Goal: Information Seeking & Learning: Learn about a topic

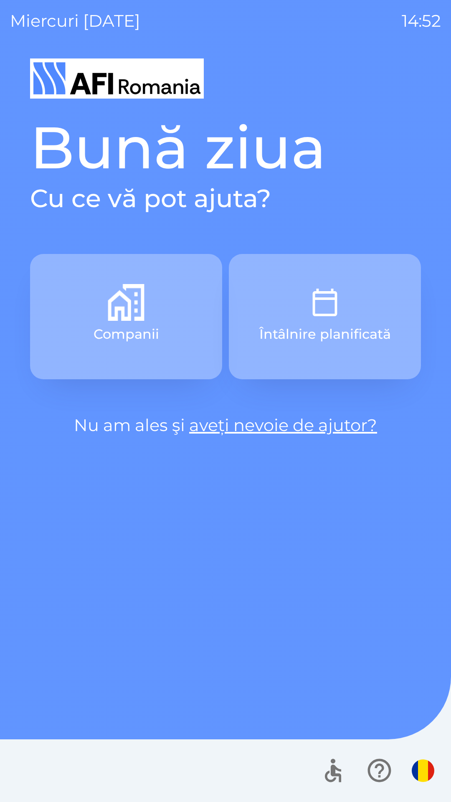
click at [358, 306] on button "Întâlnire planificată" at bounding box center [325, 316] width 192 height 125
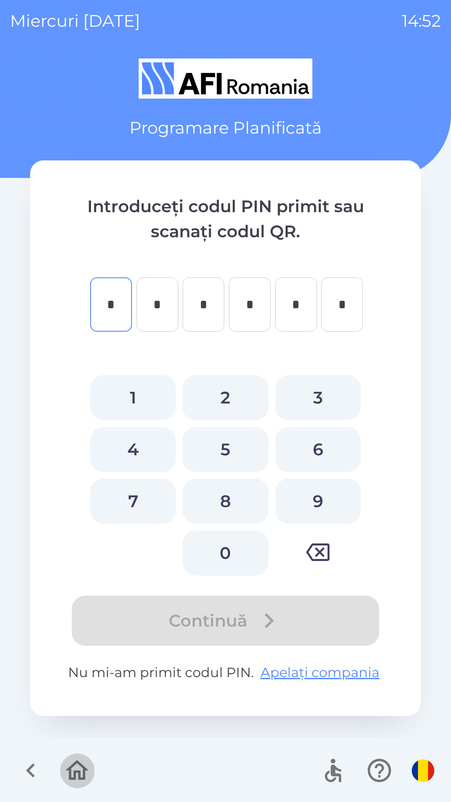
click at [77, 769] on icon "button" at bounding box center [77, 770] width 28 height 28
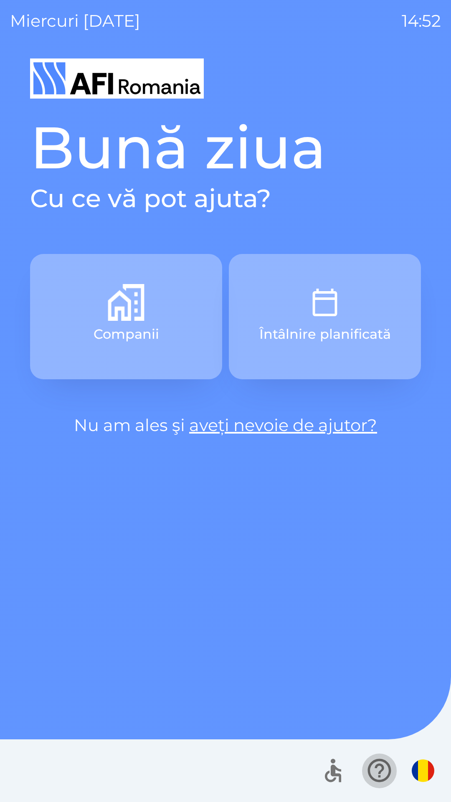
click at [378, 770] on icon "button" at bounding box center [379, 770] width 28 height 28
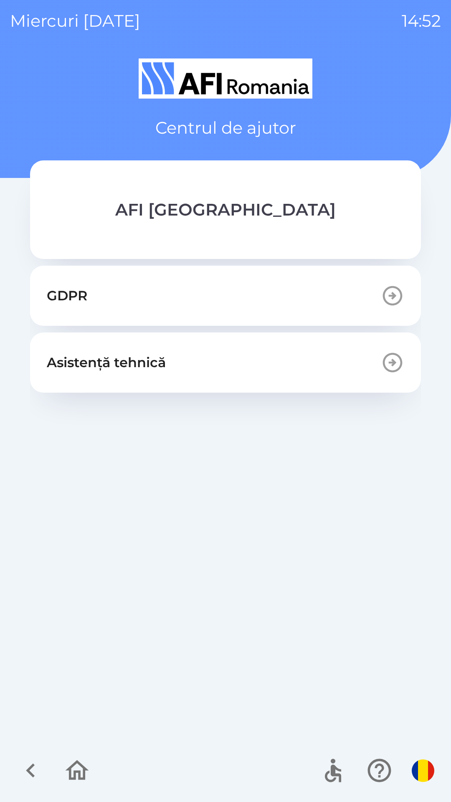
click at [327, 289] on button "GDPR" at bounding box center [225, 296] width 391 height 60
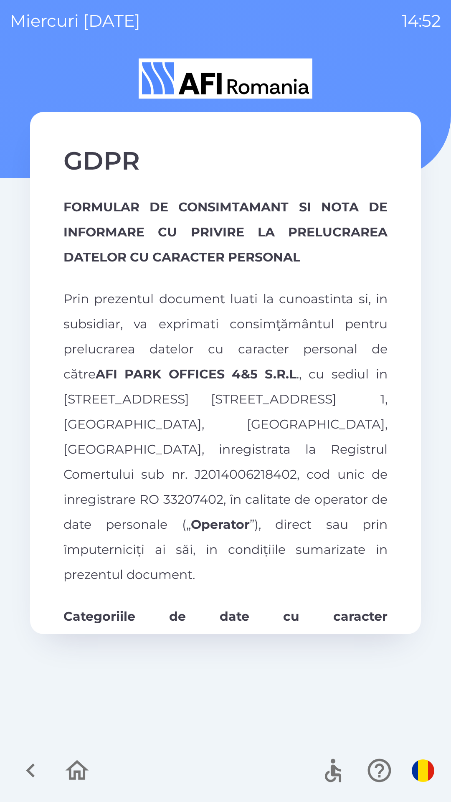
click at [81, 772] on icon "button" at bounding box center [77, 770] width 23 height 20
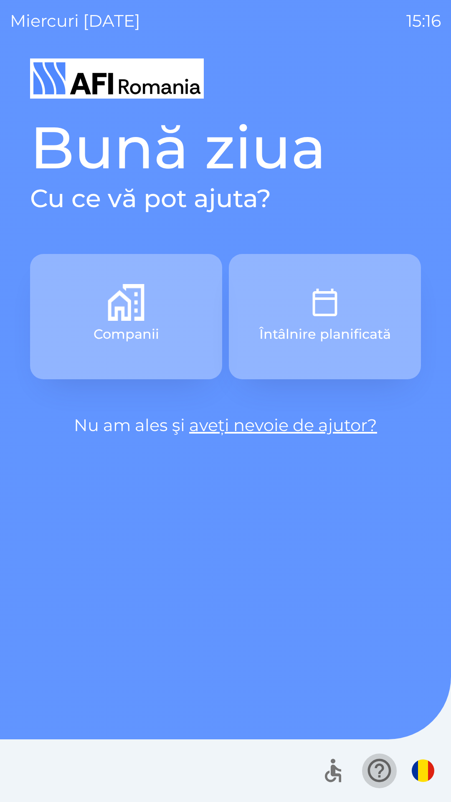
click at [383, 773] on icon "button" at bounding box center [379, 770] width 28 height 28
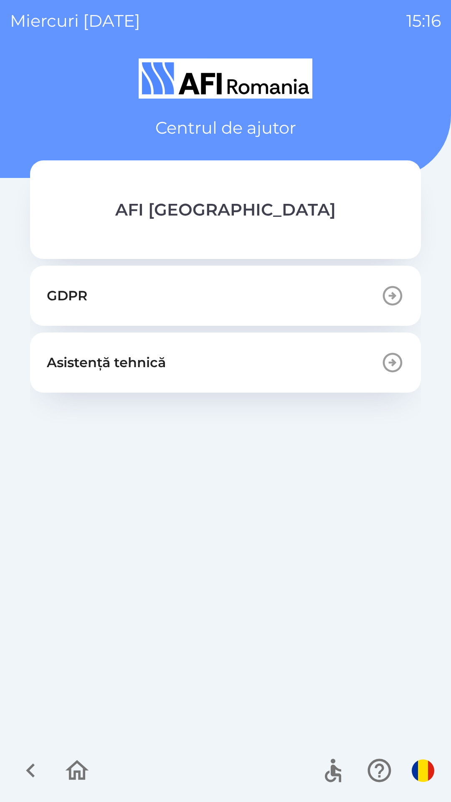
click at [312, 299] on button "GDPR" at bounding box center [225, 296] width 391 height 60
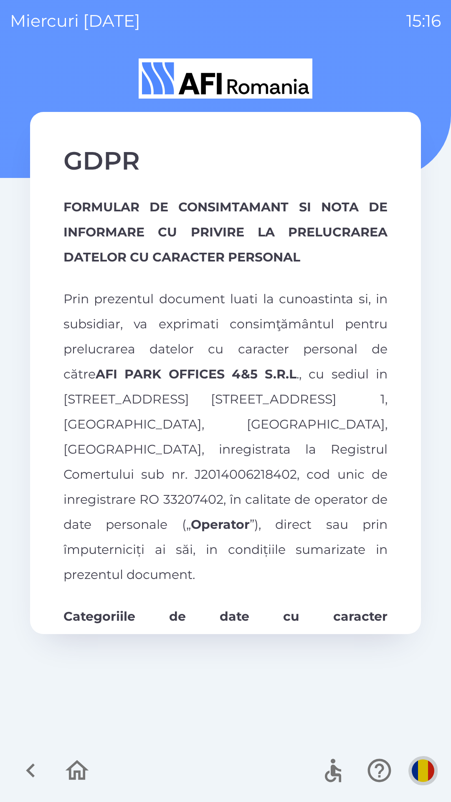
click at [421, 772] on img "button" at bounding box center [423, 770] width 23 height 23
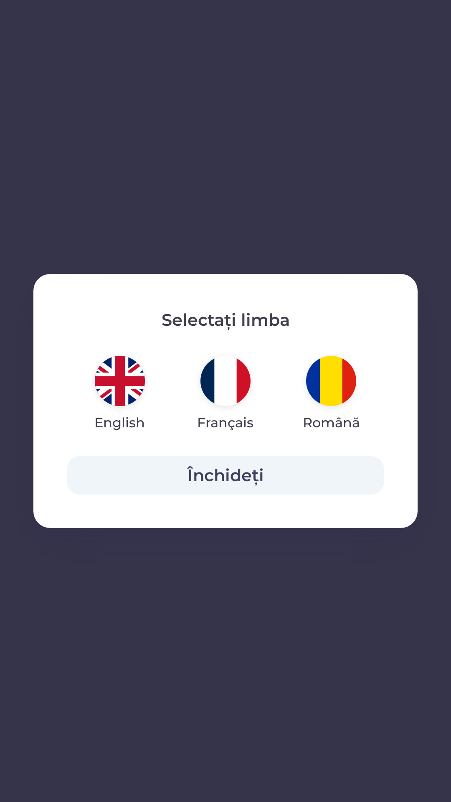
click at [218, 384] on img "button" at bounding box center [225, 381] width 50 height 50
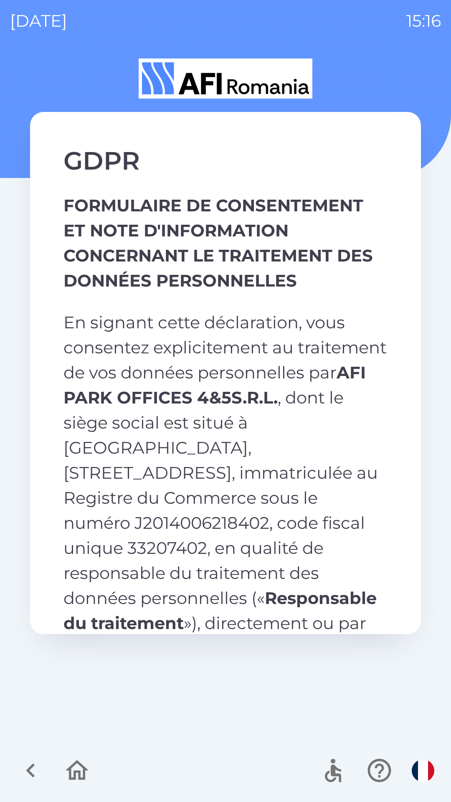
click at [416, 766] on img "button" at bounding box center [423, 770] width 23 height 23
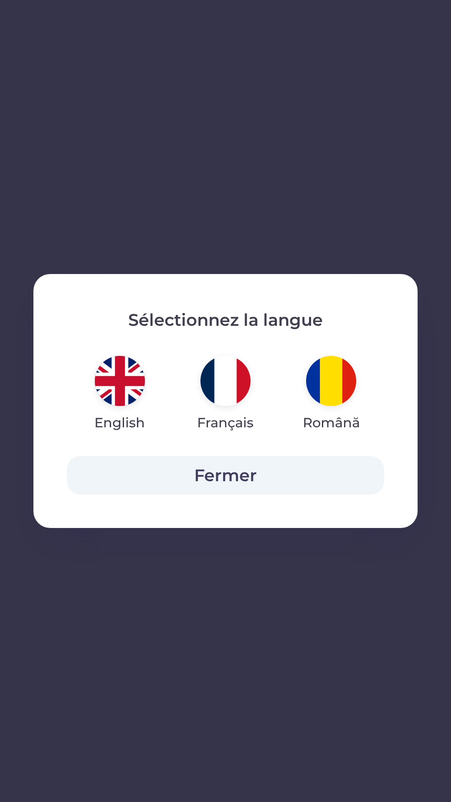
click at [330, 382] on img "button" at bounding box center [331, 381] width 50 height 50
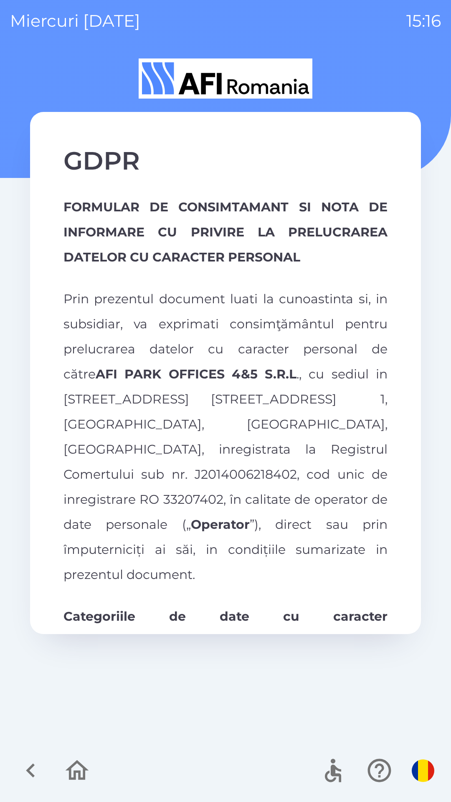
click at [423, 778] on img "button" at bounding box center [423, 770] width 23 height 23
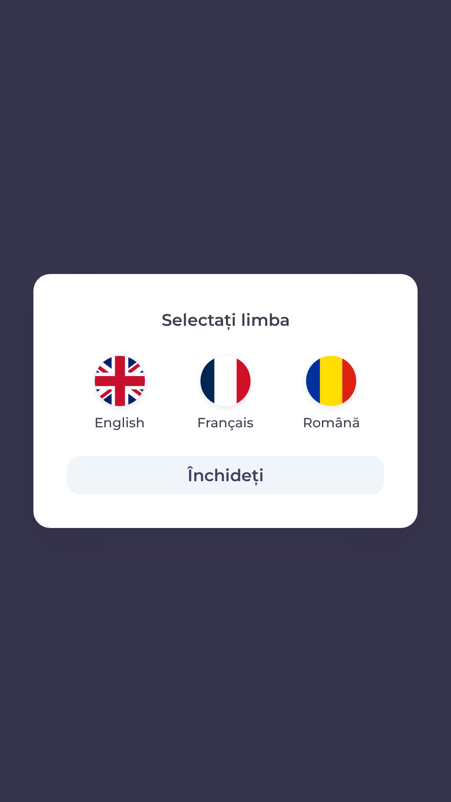
click at [234, 377] on img "button" at bounding box center [225, 381] width 50 height 50
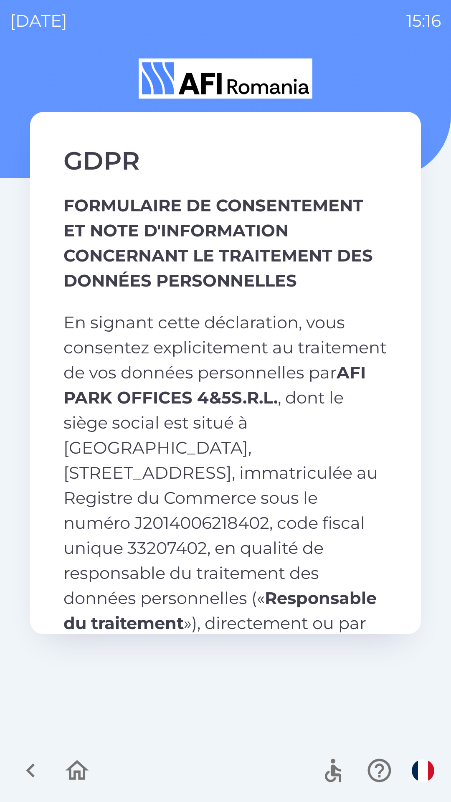
click at [421, 776] on img "button" at bounding box center [423, 770] width 23 height 23
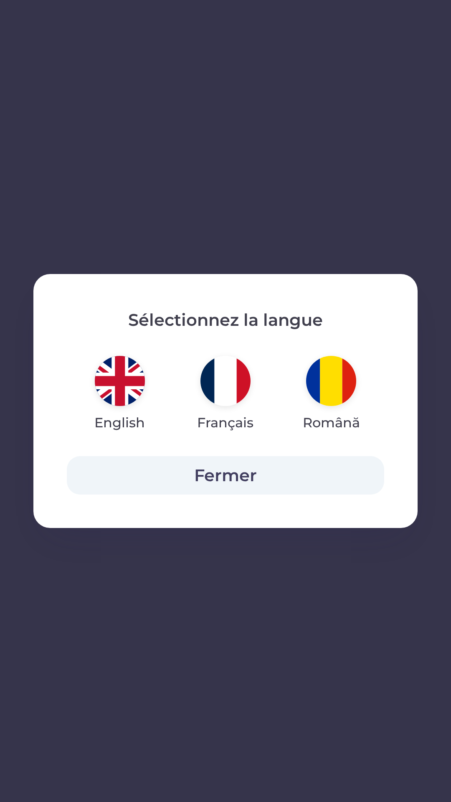
click at [331, 377] on img "button" at bounding box center [331, 381] width 50 height 50
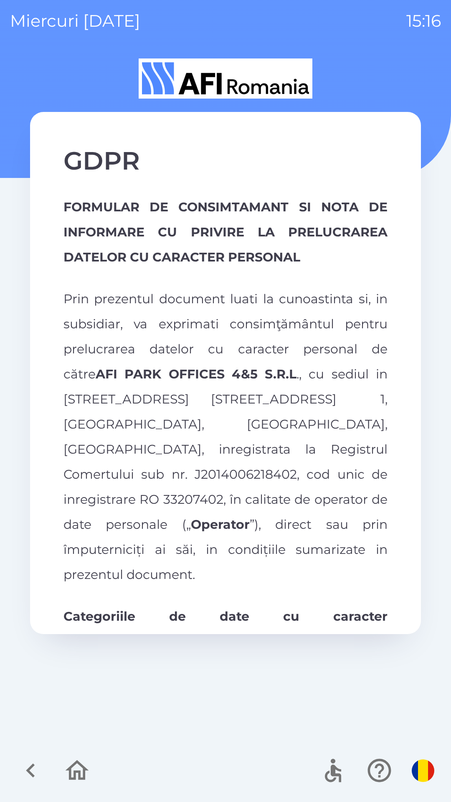
click at [417, 770] on img "button" at bounding box center [423, 770] width 23 height 23
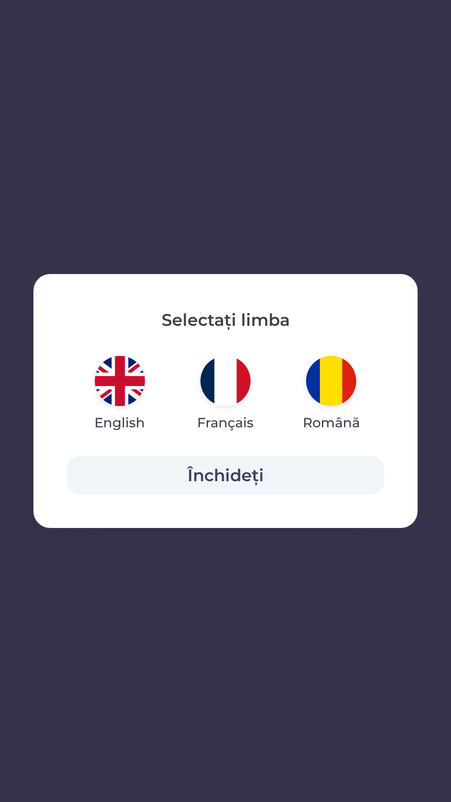
click at [132, 383] on img "button" at bounding box center [120, 381] width 50 height 50
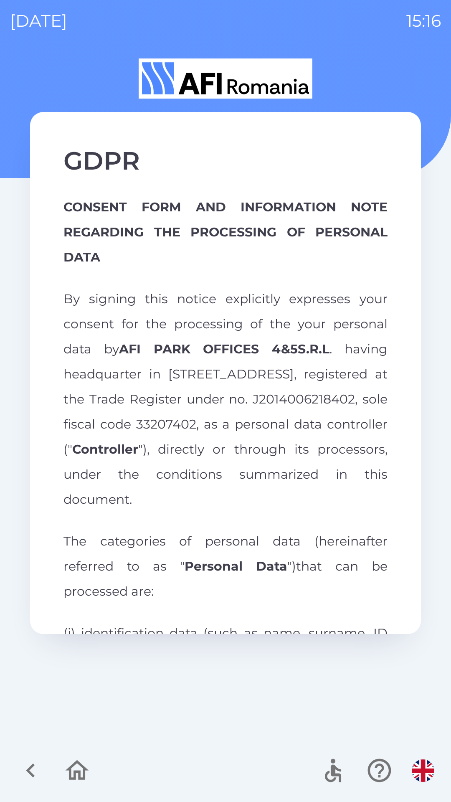
click at [74, 768] on icon "button" at bounding box center [77, 770] width 28 height 28
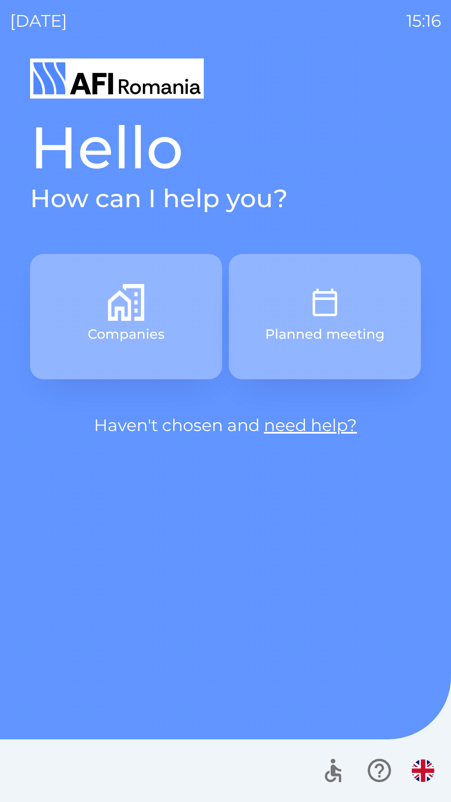
click at [336, 427] on link "need help?" at bounding box center [310, 425] width 93 height 20
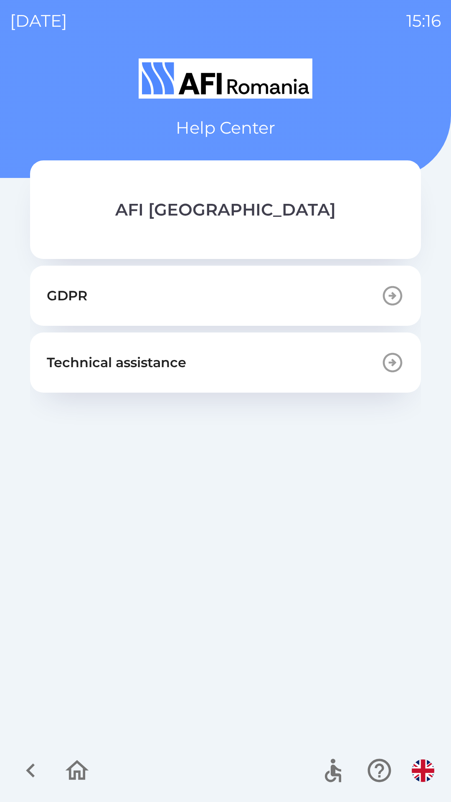
click at [242, 367] on button "Technical assistance" at bounding box center [225, 362] width 391 height 60
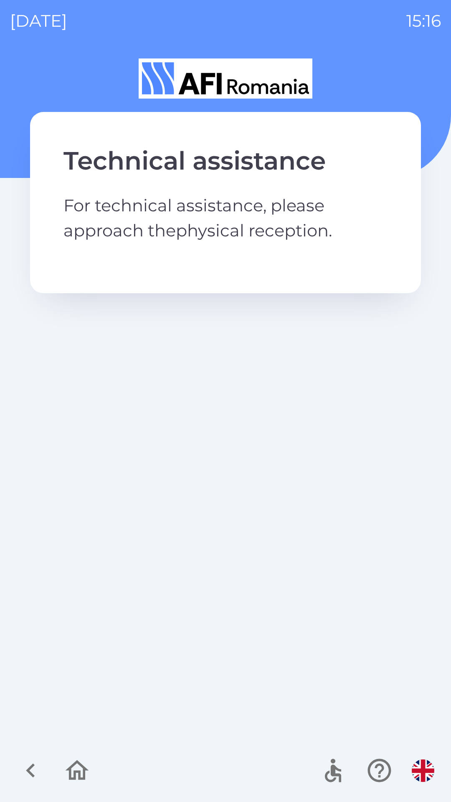
click at [74, 773] on icon "button" at bounding box center [77, 770] width 23 height 20
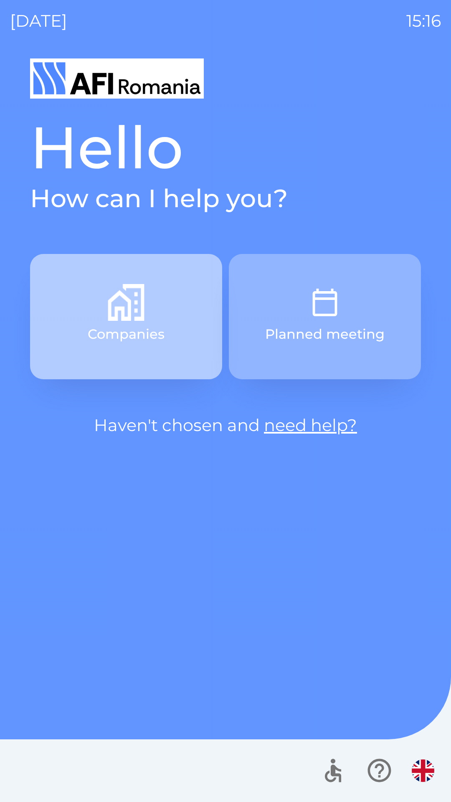
click at [183, 321] on button "Companies" at bounding box center [126, 316] width 192 height 125
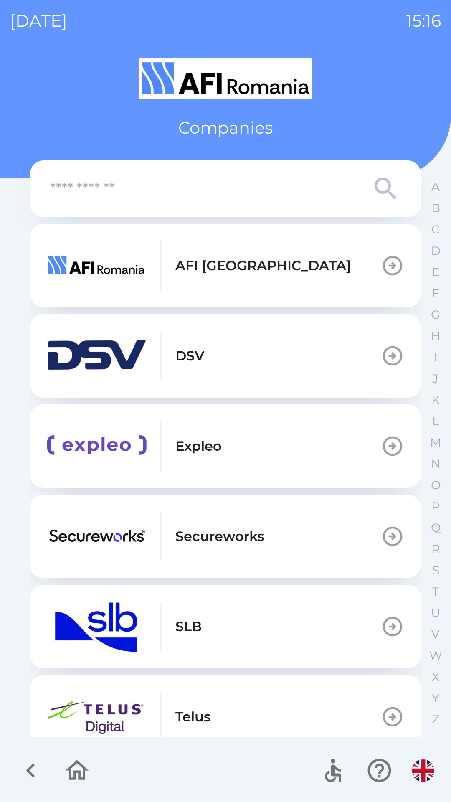
click at [76, 769] on icon "button" at bounding box center [77, 770] width 28 height 28
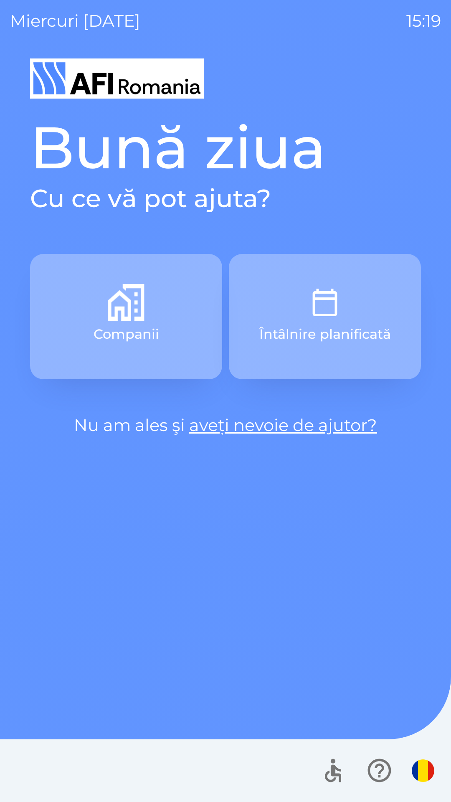
click at [375, 764] on icon "button" at bounding box center [379, 770] width 28 height 28
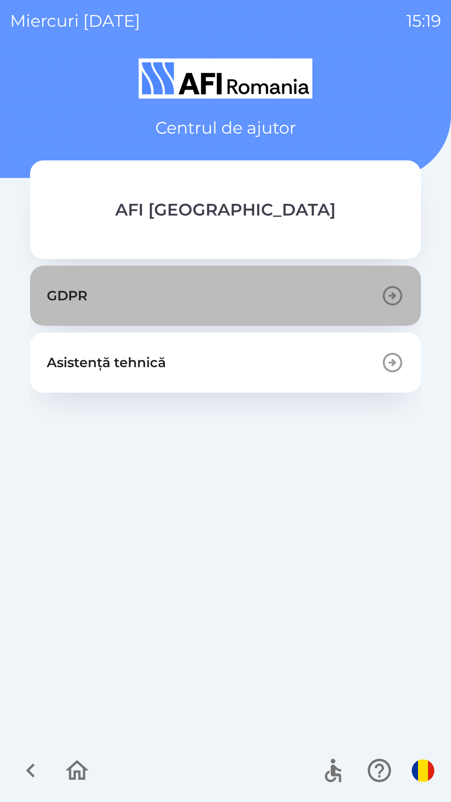
click at [296, 288] on button "GDPR" at bounding box center [225, 296] width 391 height 60
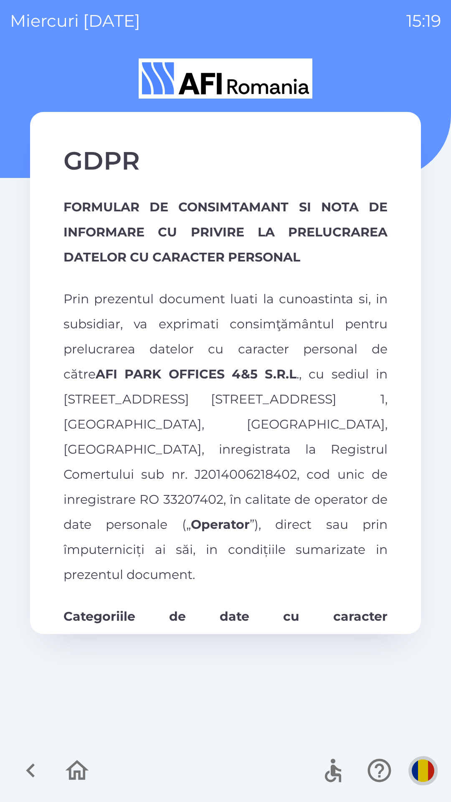
click at [421, 774] on img "button" at bounding box center [423, 770] width 23 height 23
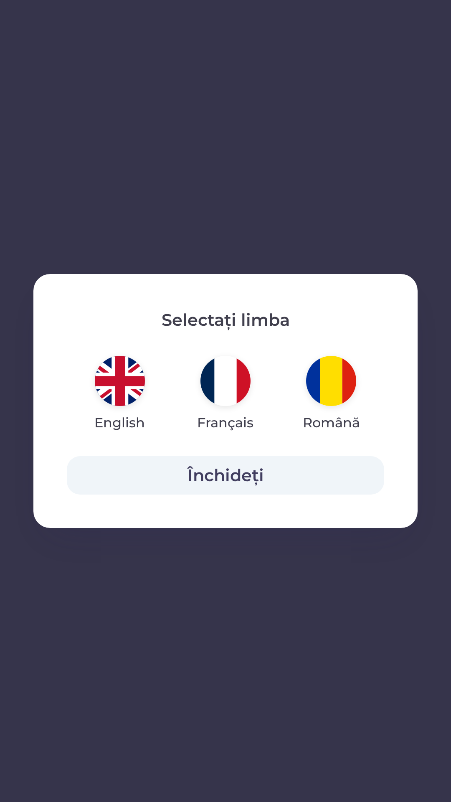
click at [227, 382] on img "button" at bounding box center [225, 381] width 50 height 50
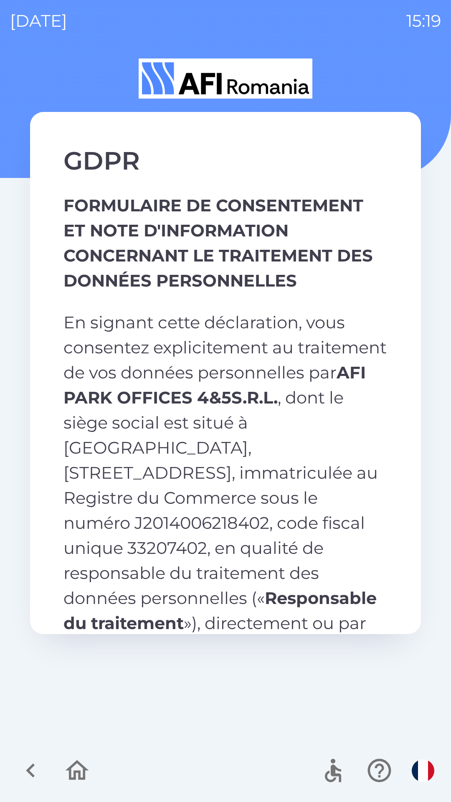
click at [420, 768] on img "button" at bounding box center [423, 770] width 23 height 23
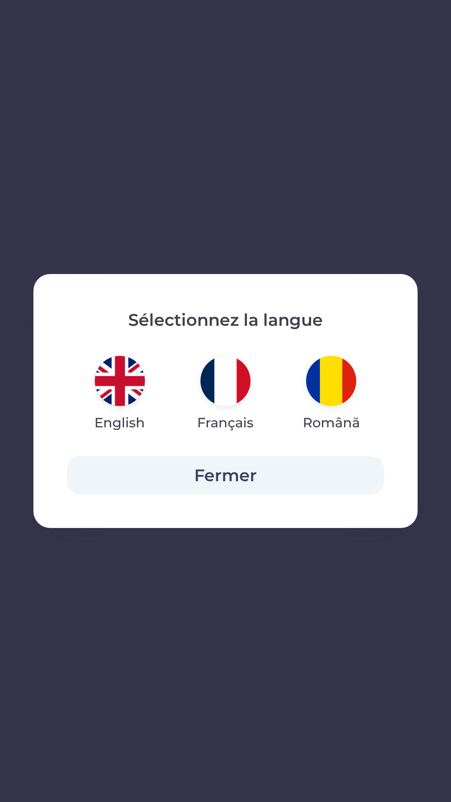
click at [126, 390] on img "button" at bounding box center [120, 381] width 50 height 50
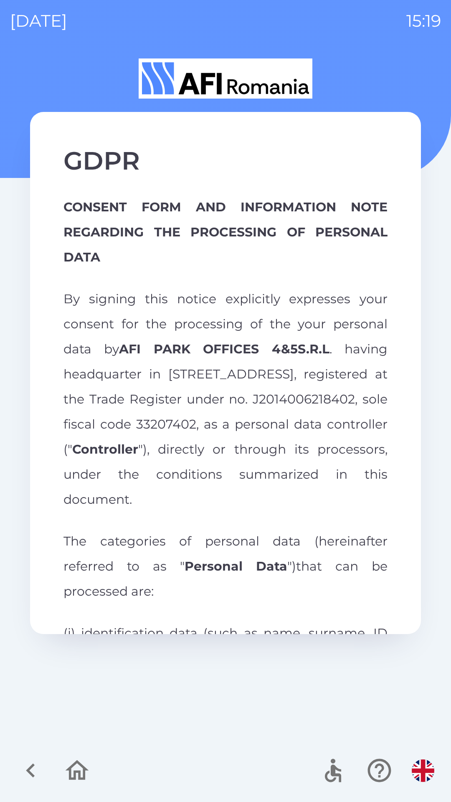
click at [423, 764] on img "button" at bounding box center [423, 770] width 23 height 23
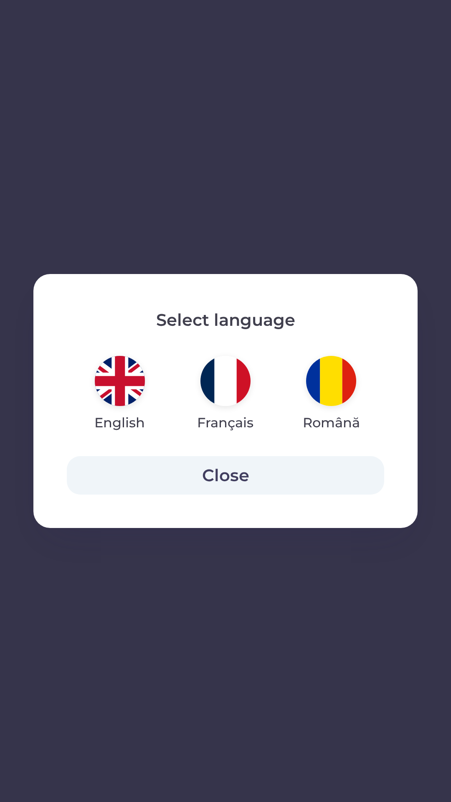
click at [227, 382] on img "button" at bounding box center [225, 381] width 50 height 50
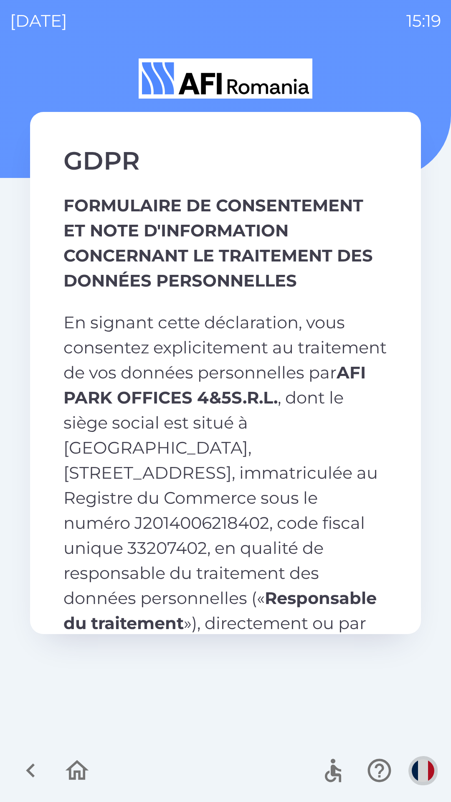
click at [421, 765] on img "button" at bounding box center [423, 770] width 23 height 23
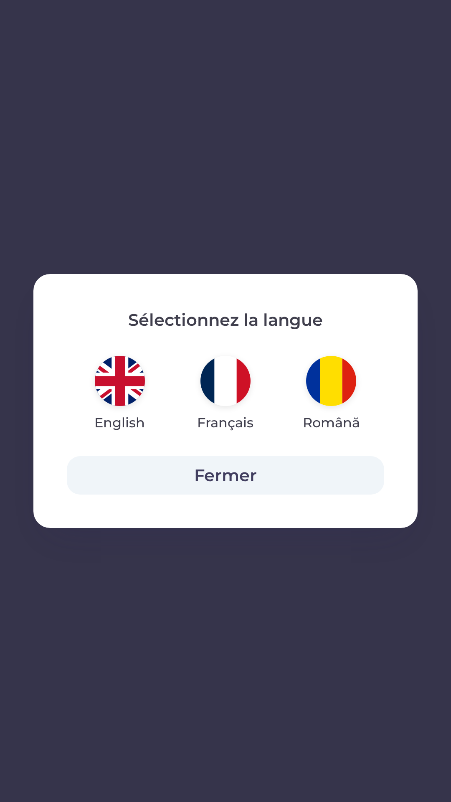
click at [327, 374] on img "button" at bounding box center [331, 381] width 50 height 50
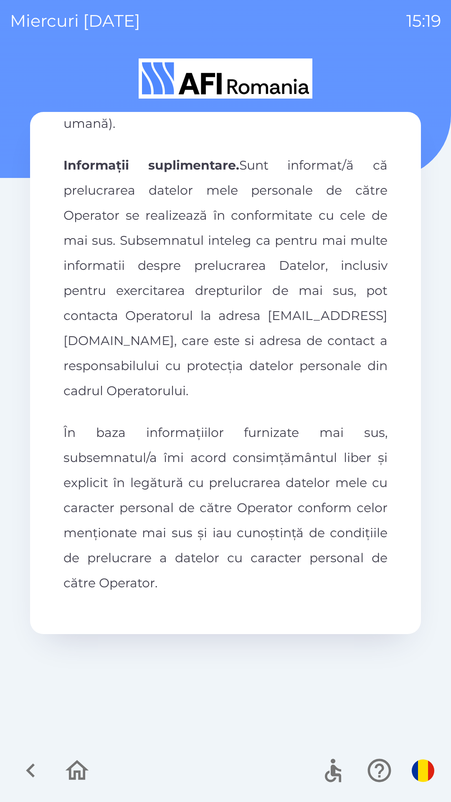
scroll to position [3920, 0]
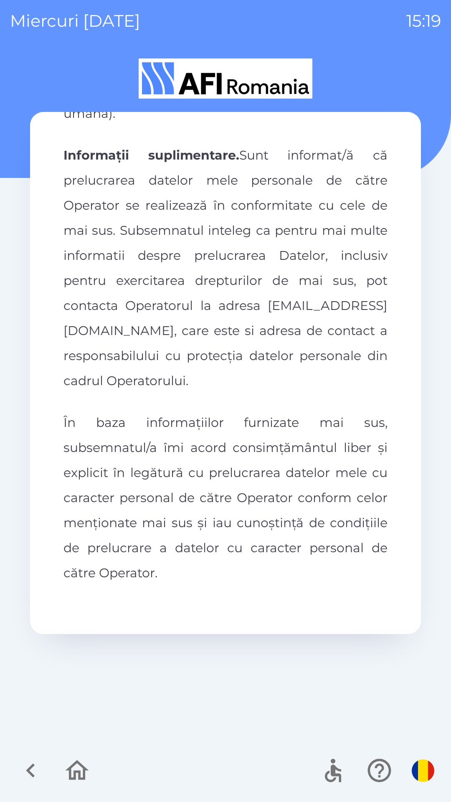
click at [77, 756] on button "button" at bounding box center [77, 770] width 35 height 35
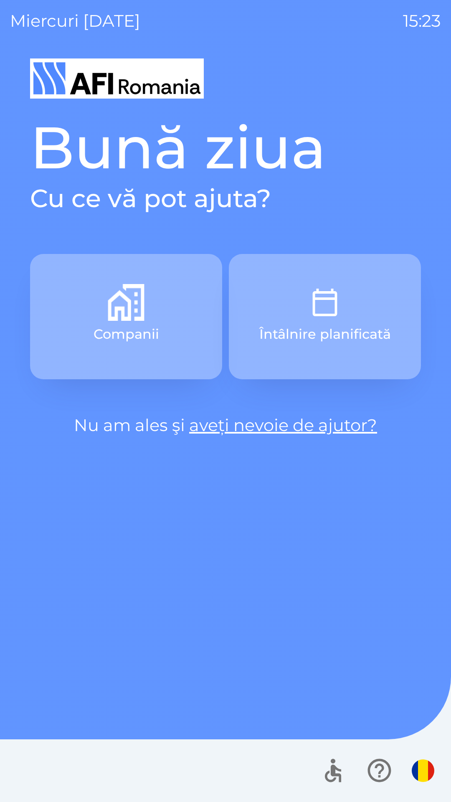
click at [353, 419] on link "aveți nevoie de ajutor?" at bounding box center [283, 425] width 188 height 20
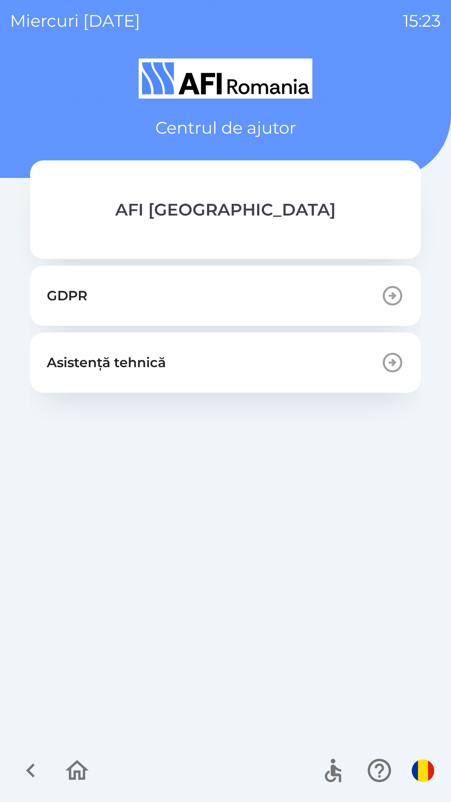
click at [297, 296] on button "GDPR" at bounding box center [225, 296] width 391 height 60
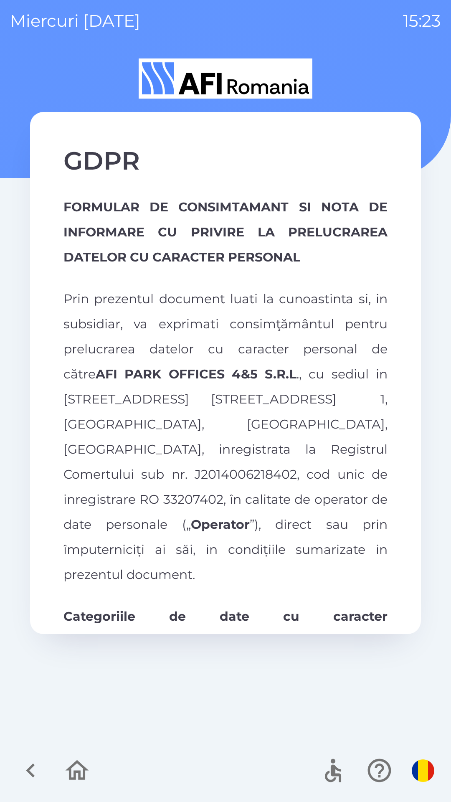
click at [424, 772] on img "button" at bounding box center [423, 770] width 23 height 23
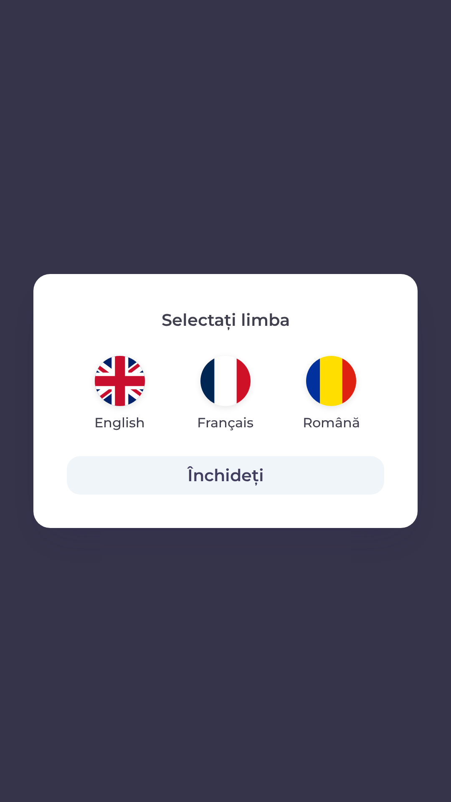
click at [227, 381] on img "button" at bounding box center [225, 381] width 50 height 50
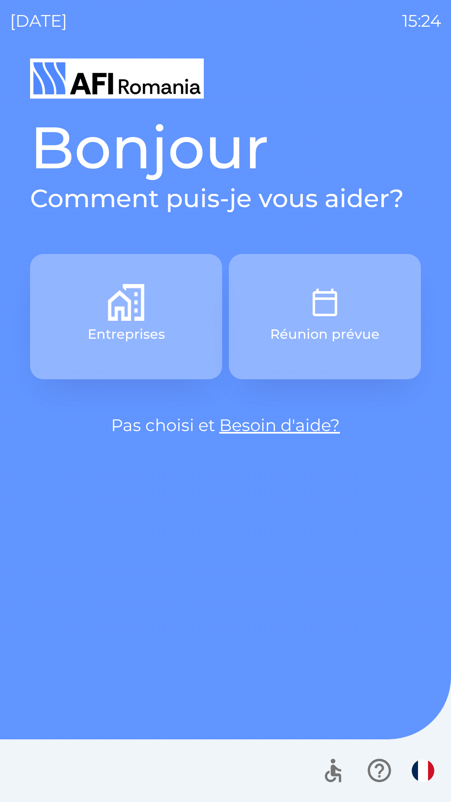
click at [303, 418] on link "Besoin d'aide?" at bounding box center [279, 425] width 121 height 20
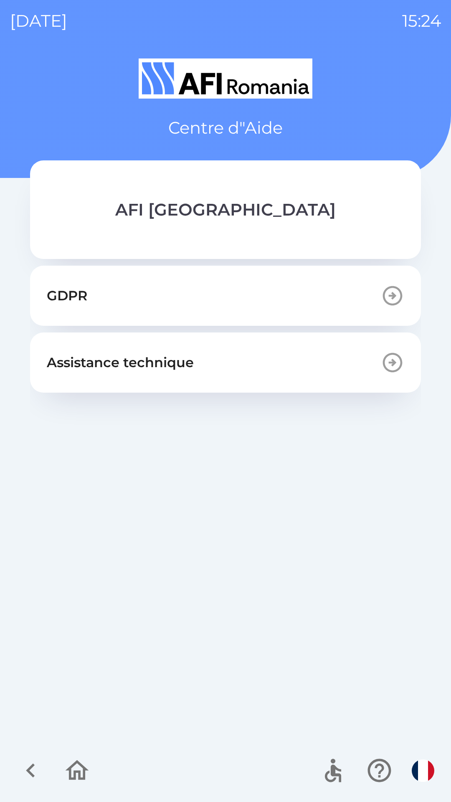
click at [340, 289] on button "GDPR" at bounding box center [225, 296] width 391 height 60
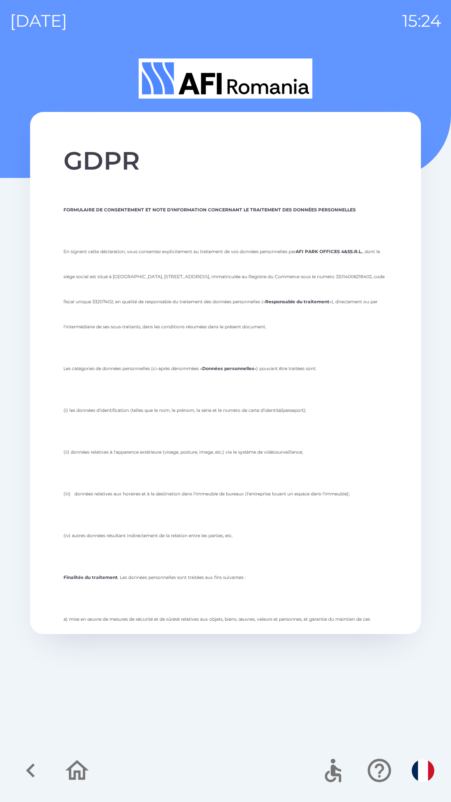
click at [417, 768] on img "button" at bounding box center [423, 770] width 23 height 23
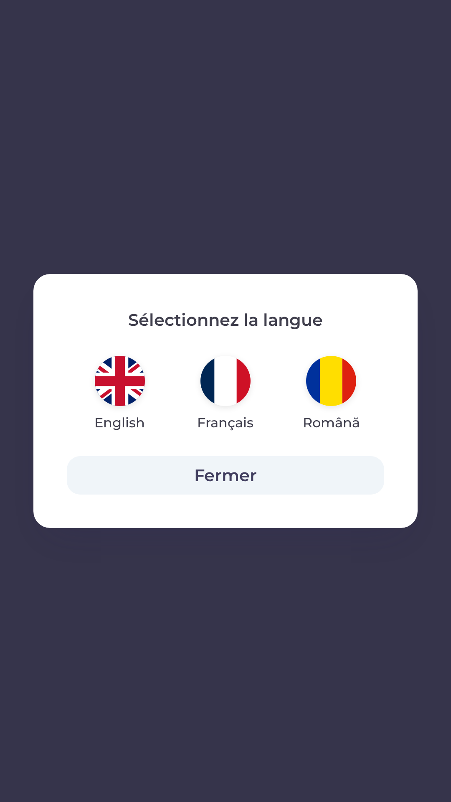
click at [329, 388] on img "button" at bounding box center [331, 381] width 50 height 50
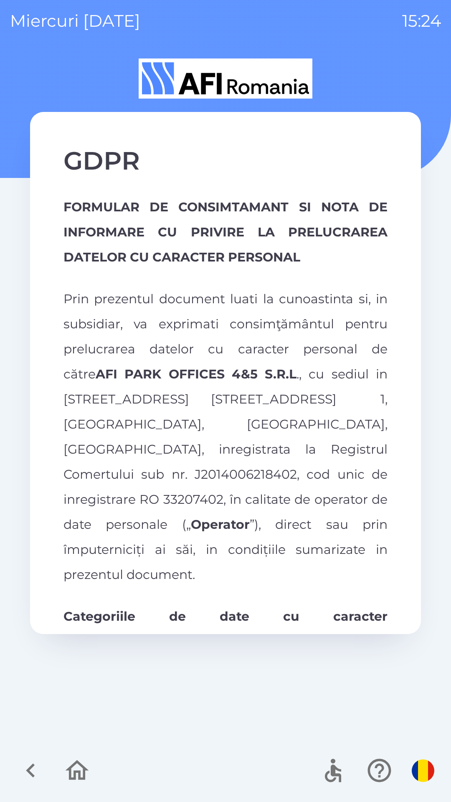
click at [415, 769] on img "button" at bounding box center [423, 770] width 23 height 23
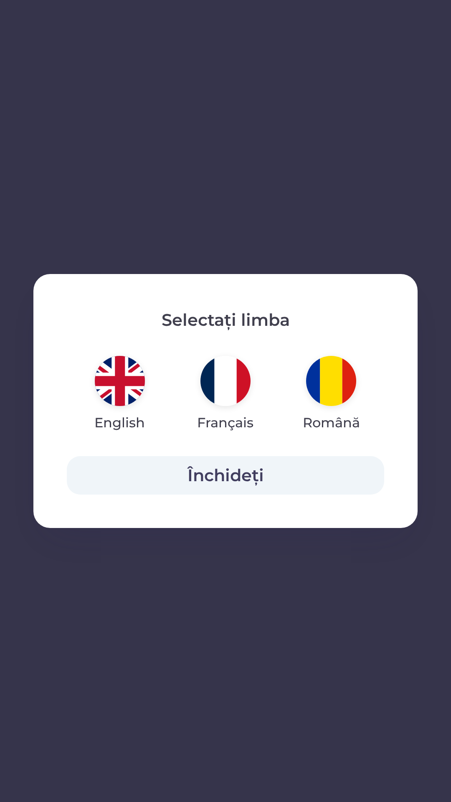
click at [118, 385] on img "button" at bounding box center [120, 381] width 50 height 50
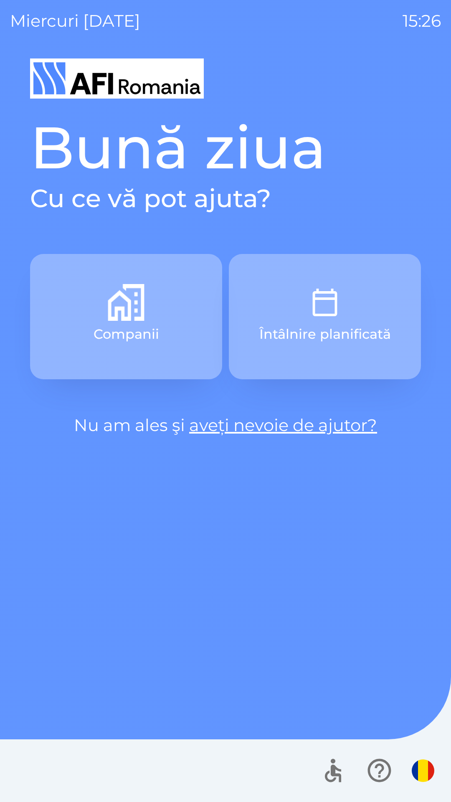
click at [347, 432] on link "aveți nevoie de ajutor?" at bounding box center [283, 425] width 188 height 20
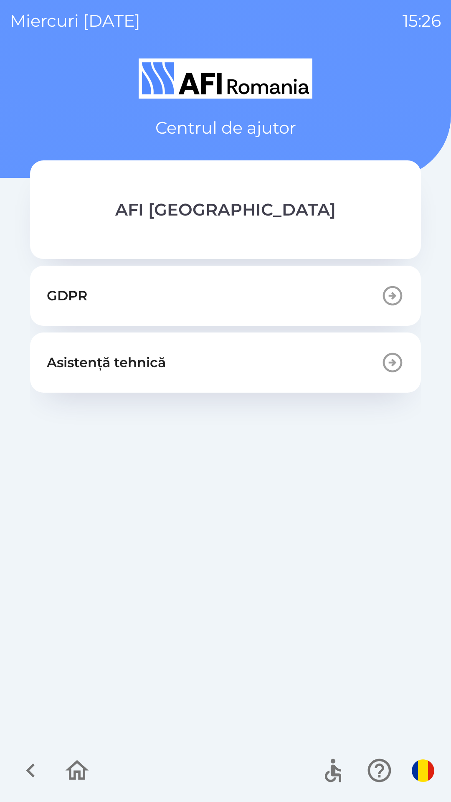
click at [290, 295] on button "GDPR" at bounding box center [225, 296] width 391 height 60
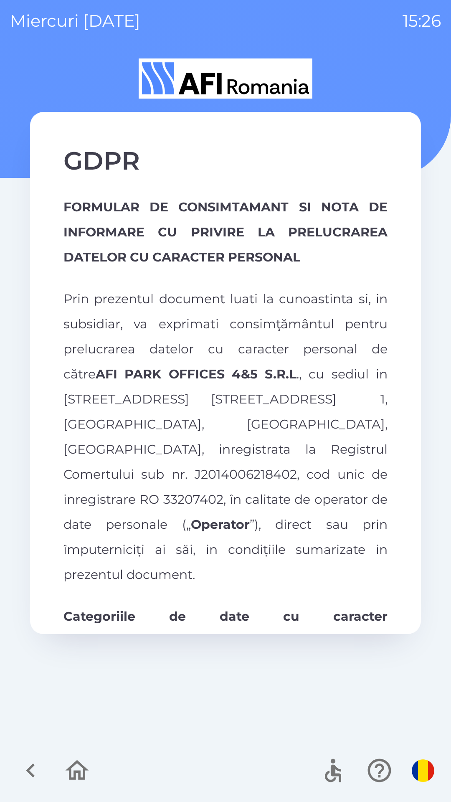
click at [421, 766] on img "button" at bounding box center [423, 770] width 23 height 23
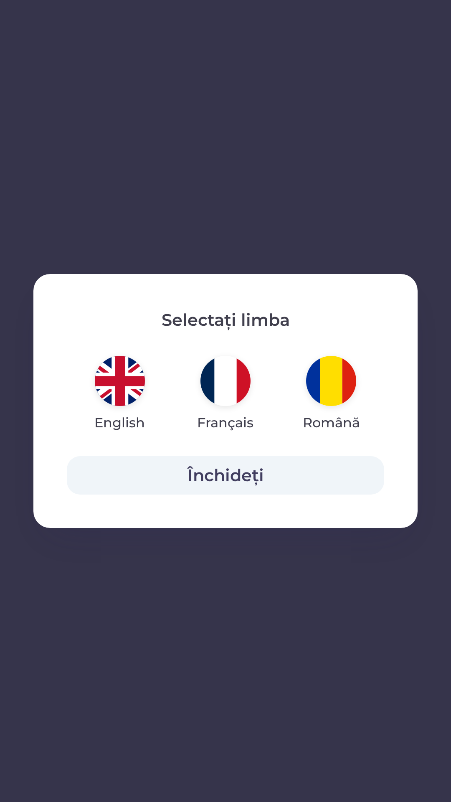
click at [226, 384] on img "button" at bounding box center [225, 381] width 50 height 50
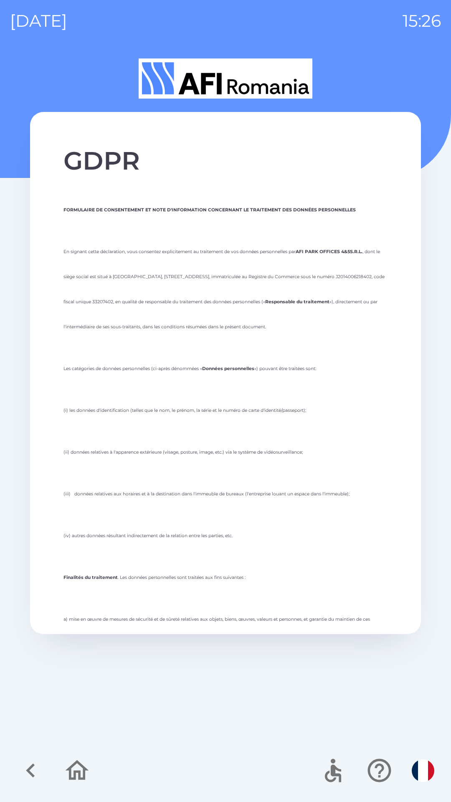
click at [420, 768] on img "button" at bounding box center [423, 770] width 23 height 23
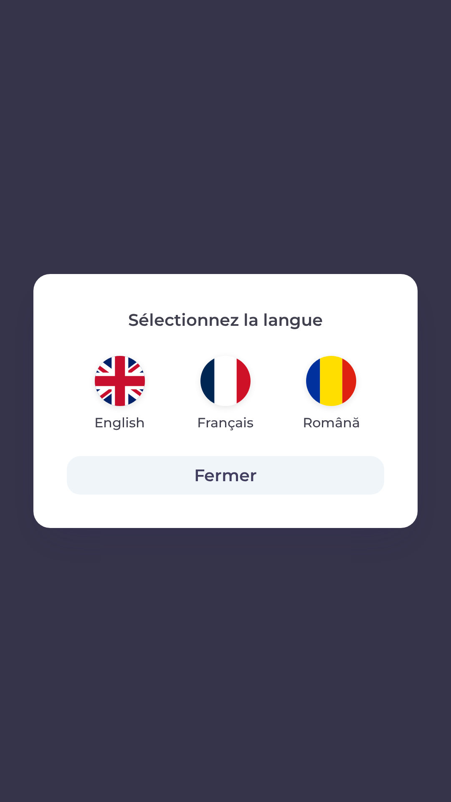
click at [124, 389] on img "button" at bounding box center [120, 381] width 50 height 50
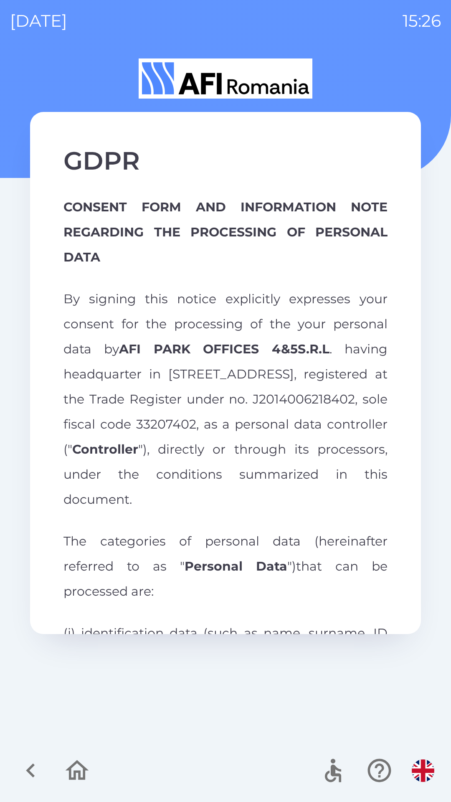
click at [416, 769] on img "button" at bounding box center [423, 770] width 23 height 23
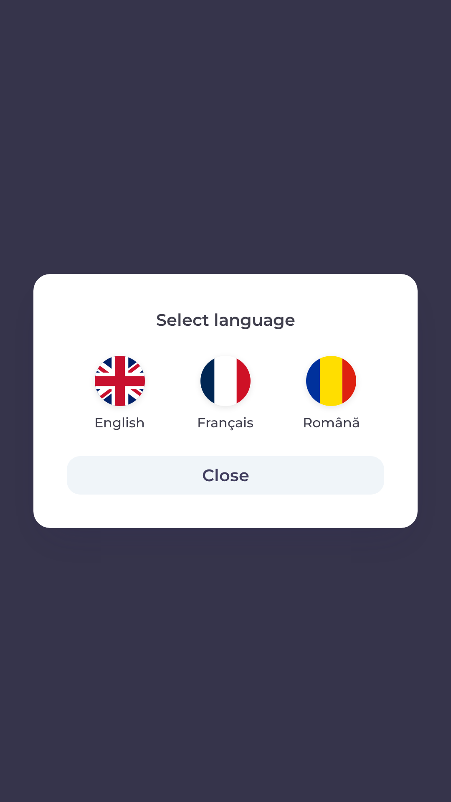
click at [345, 391] on img "button" at bounding box center [331, 381] width 50 height 50
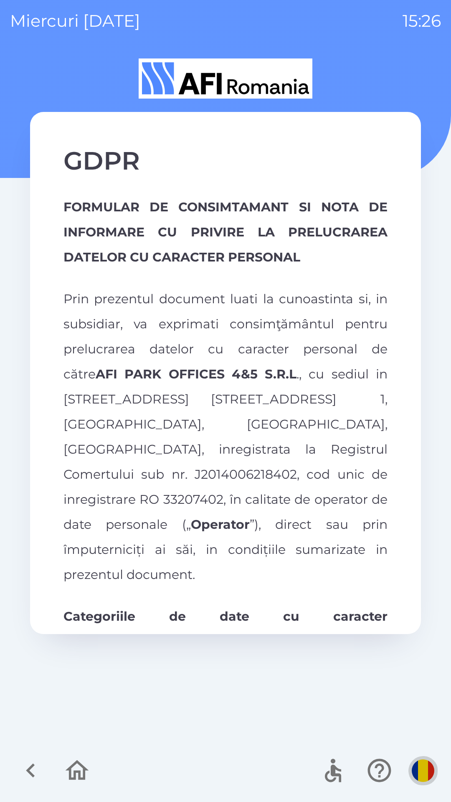
click at [411, 764] on button "button" at bounding box center [422, 770] width 29 height 29
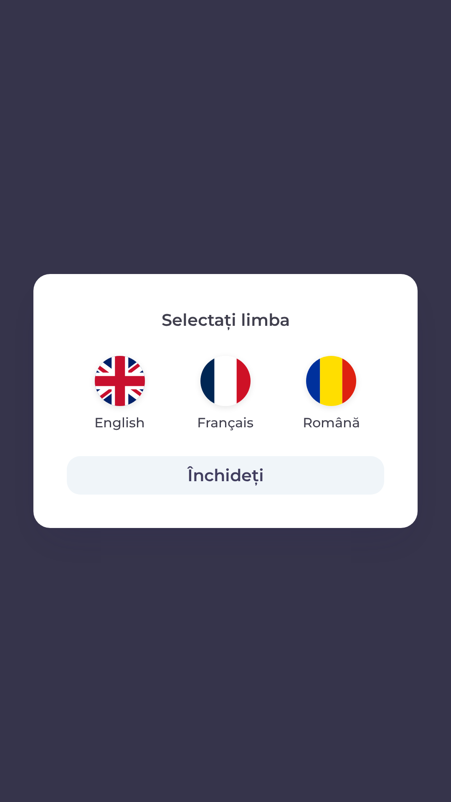
click at [229, 384] on img "button" at bounding box center [225, 381] width 50 height 50
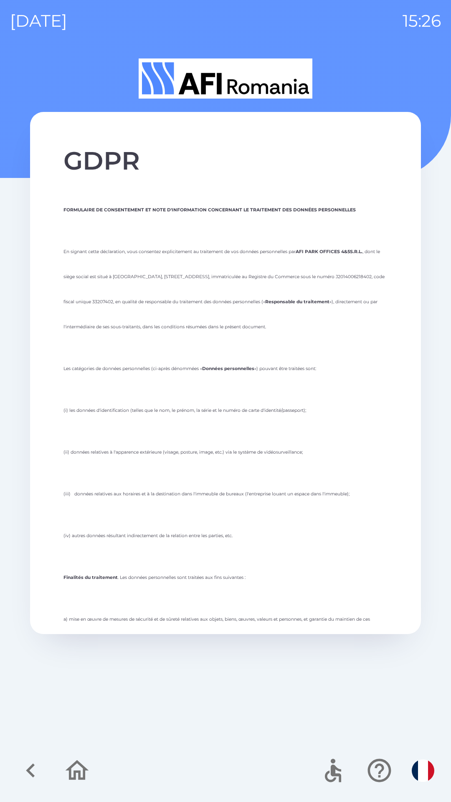
click at [89, 772] on icon "button" at bounding box center [77, 770] width 28 height 28
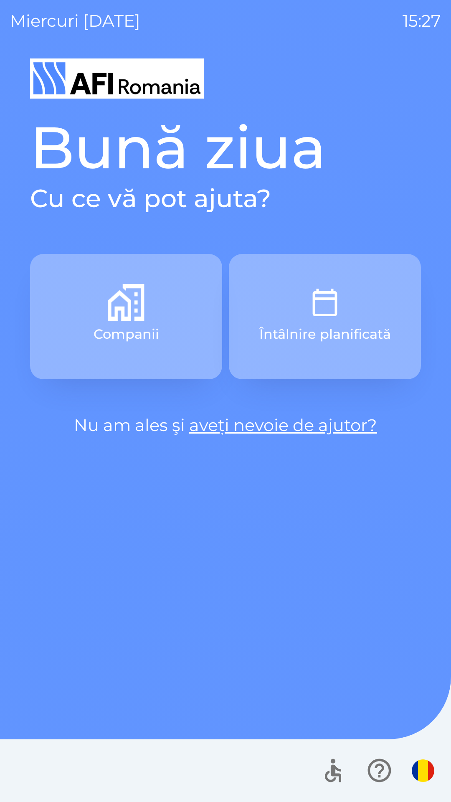
click at [356, 426] on link "aveți nevoie de ajutor?" at bounding box center [283, 425] width 188 height 20
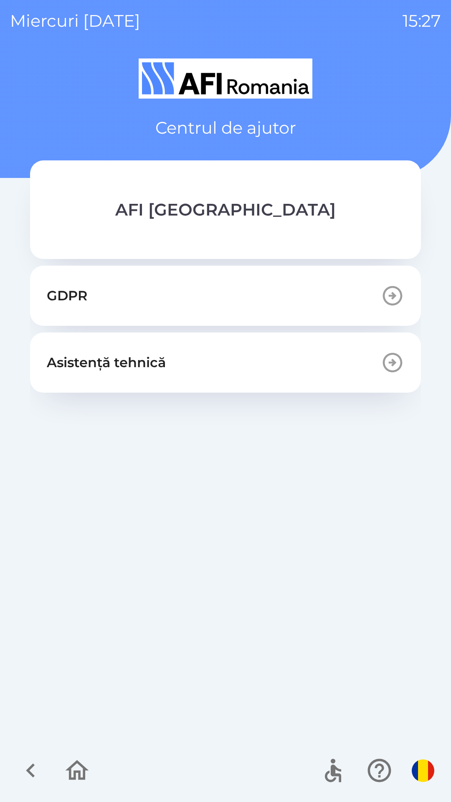
click at [270, 299] on button "GDPR" at bounding box center [225, 296] width 391 height 60
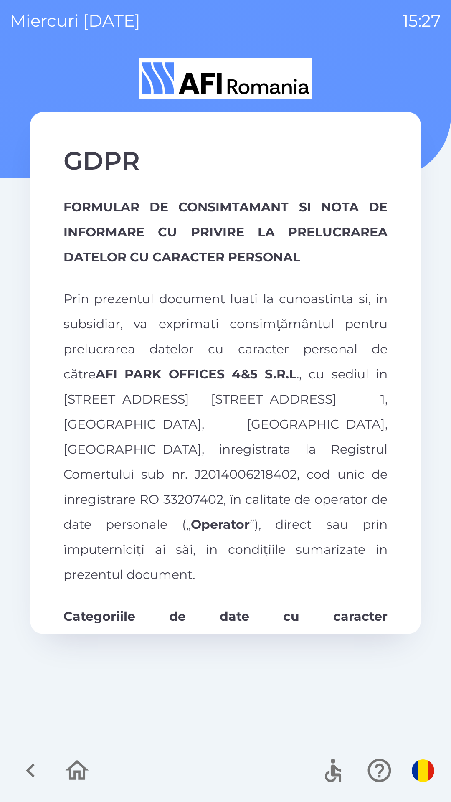
click at [421, 770] on img "button" at bounding box center [423, 770] width 23 height 23
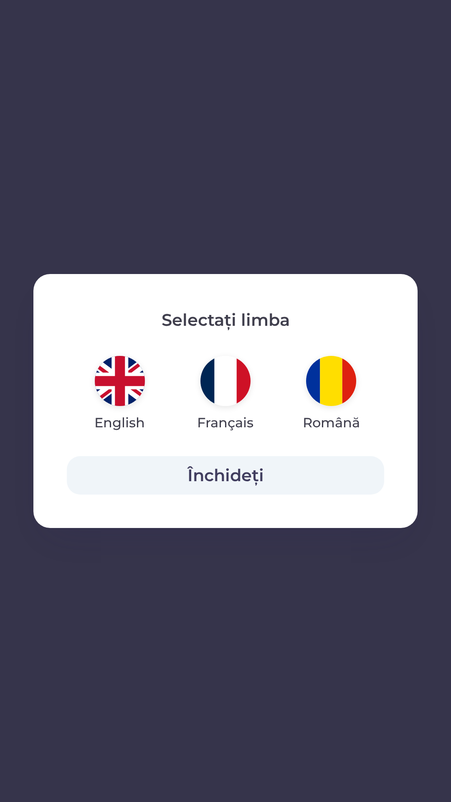
click at [228, 389] on img "button" at bounding box center [225, 381] width 50 height 50
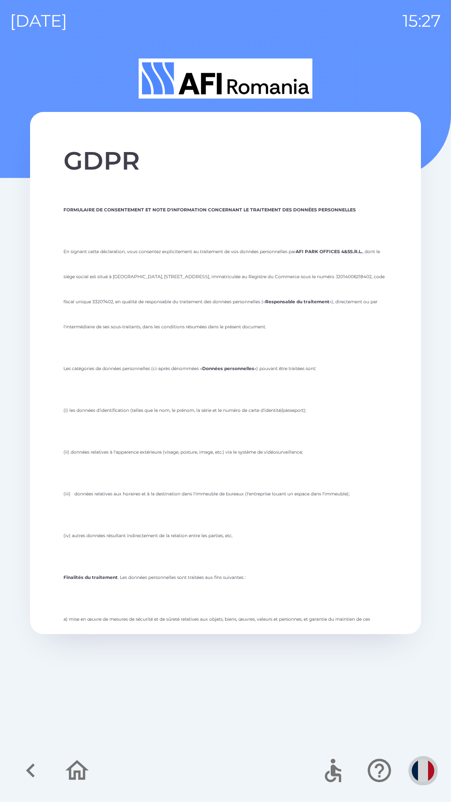
click at [425, 767] on img "button" at bounding box center [423, 770] width 23 height 23
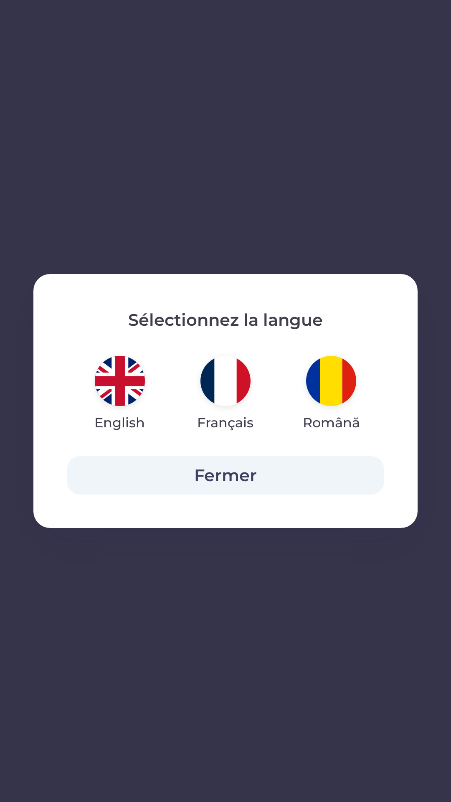
click at [323, 380] on img "button" at bounding box center [331, 381] width 50 height 50
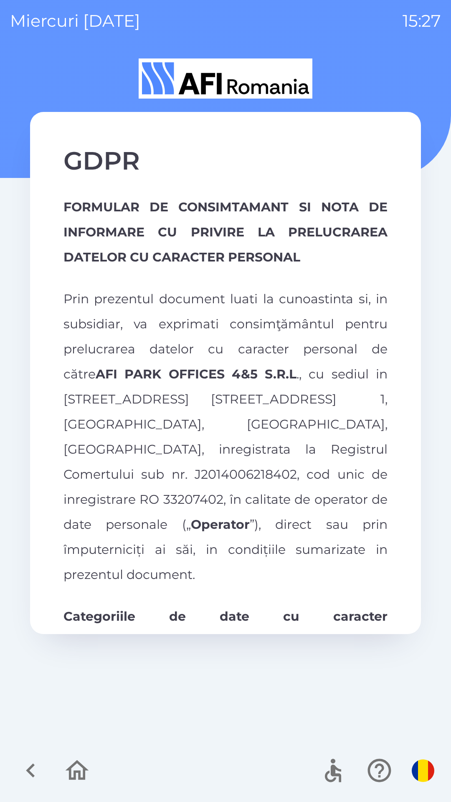
click at [76, 765] on icon "button" at bounding box center [77, 770] width 28 height 28
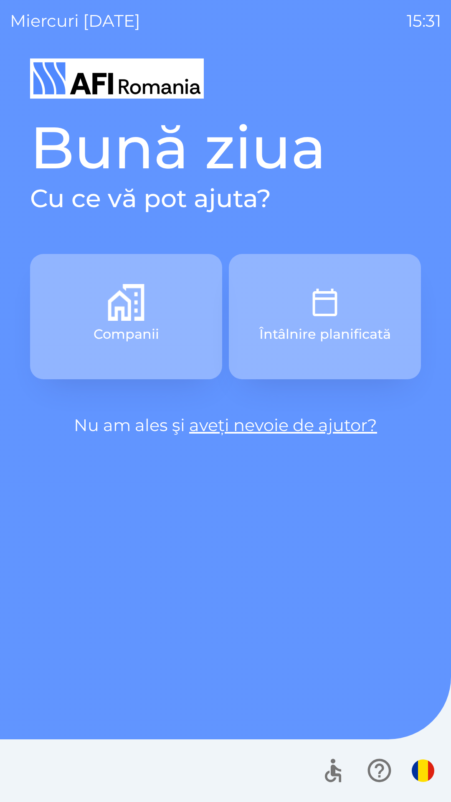
click at [358, 427] on link "aveți nevoie de ajutor?" at bounding box center [283, 425] width 188 height 20
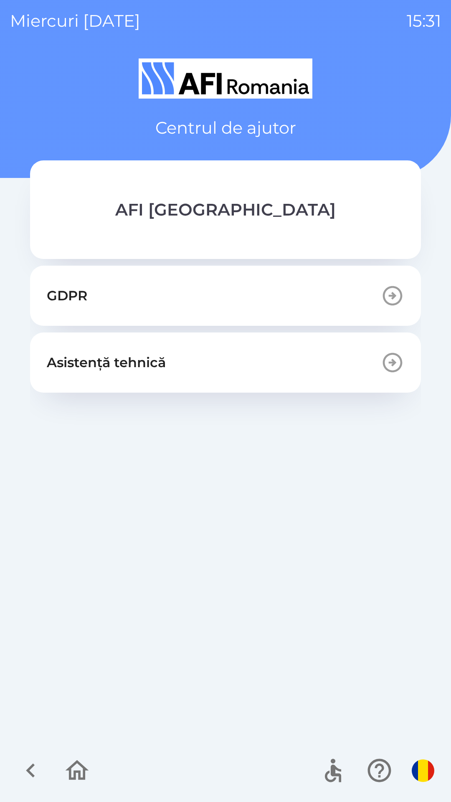
click at [227, 294] on button "GDPR" at bounding box center [225, 296] width 391 height 60
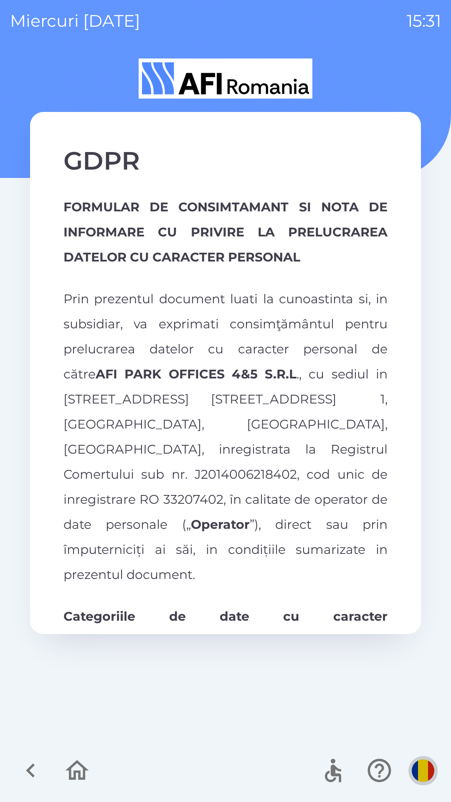
click at [422, 777] on img "button" at bounding box center [423, 770] width 23 height 23
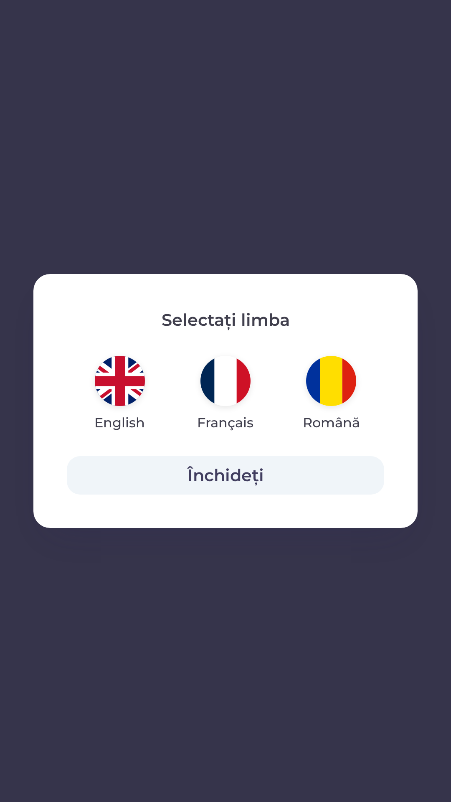
click at [221, 374] on img "button" at bounding box center [225, 381] width 50 height 50
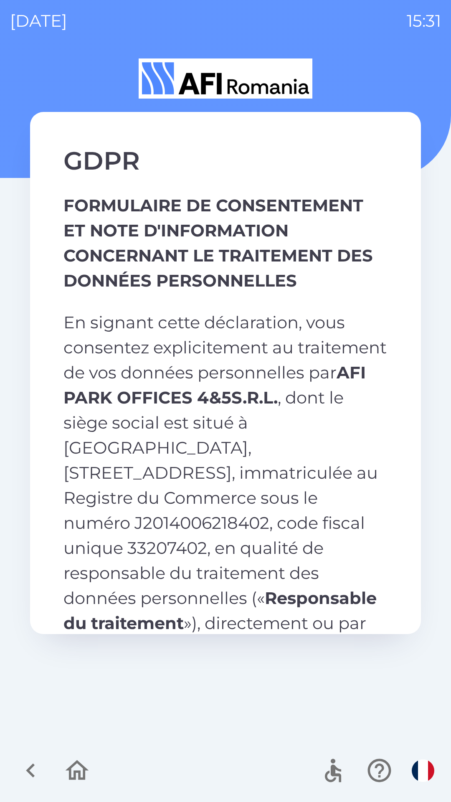
click at [422, 767] on img "button" at bounding box center [423, 770] width 23 height 23
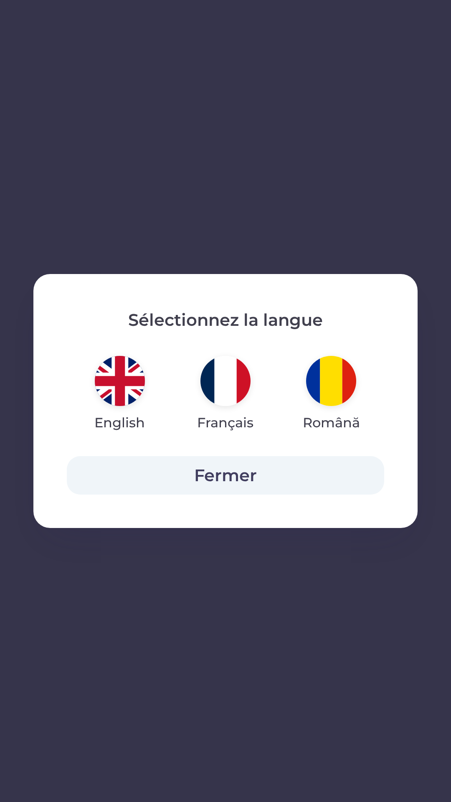
click at [336, 380] on img "button" at bounding box center [331, 381] width 50 height 50
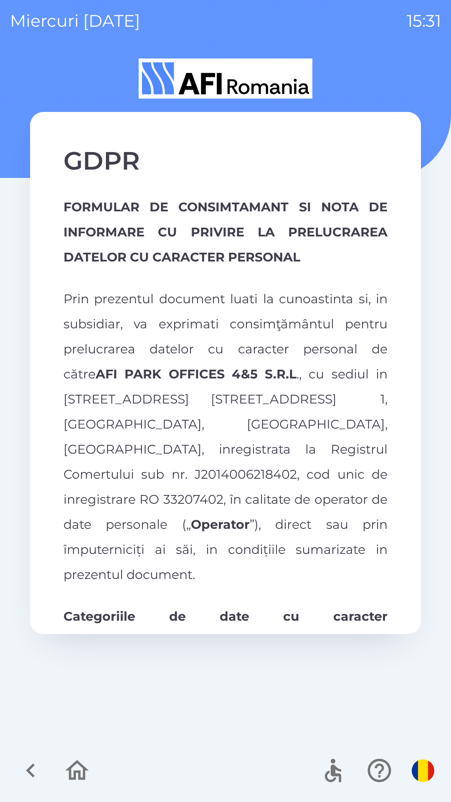
click at [423, 766] on img "button" at bounding box center [423, 770] width 23 height 23
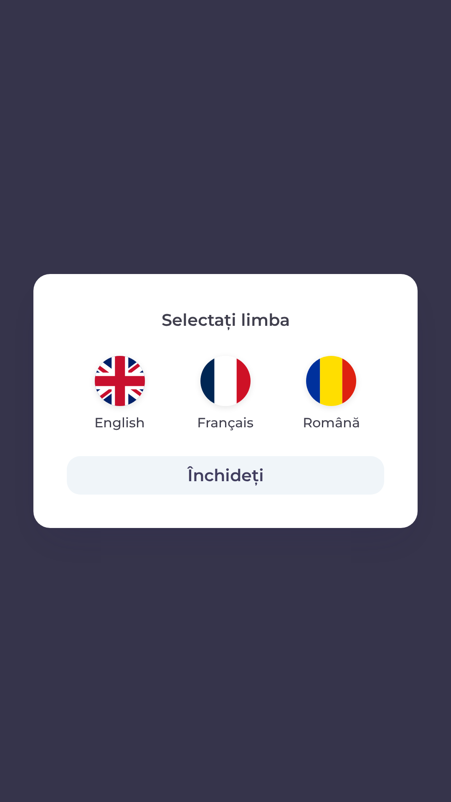
click at [120, 382] on img "button" at bounding box center [120, 381] width 50 height 50
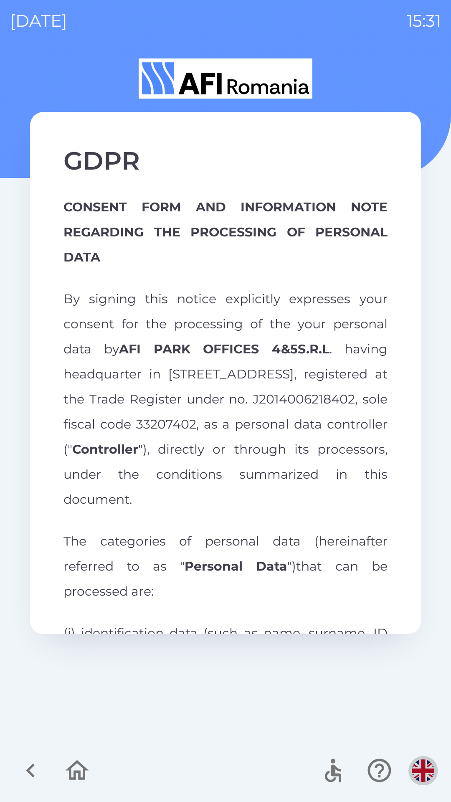
click at [416, 782] on button "button" at bounding box center [422, 770] width 29 height 29
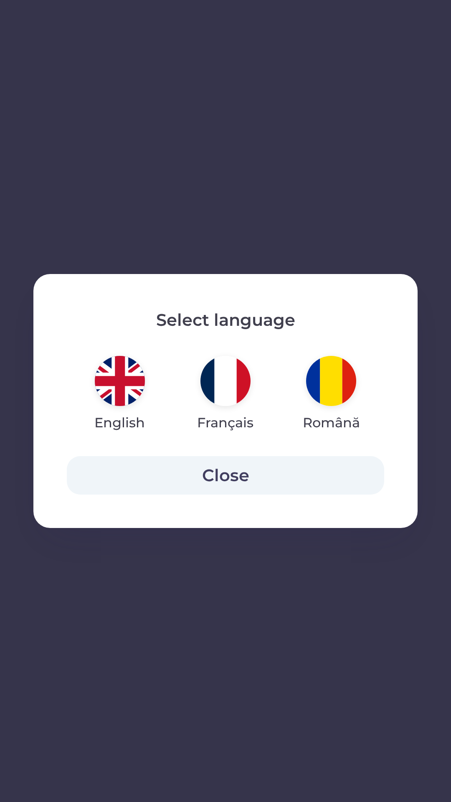
click at [227, 381] on img "button" at bounding box center [225, 381] width 50 height 50
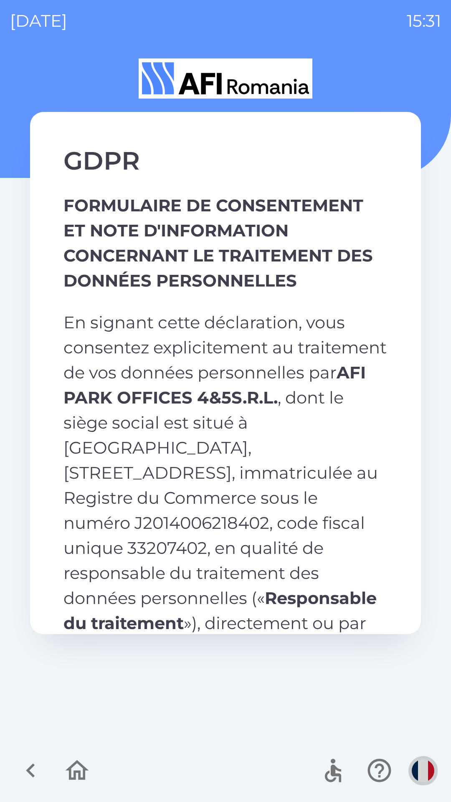
click at [421, 767] on img "button" at bounding box center [423, 770] width 23 height 23
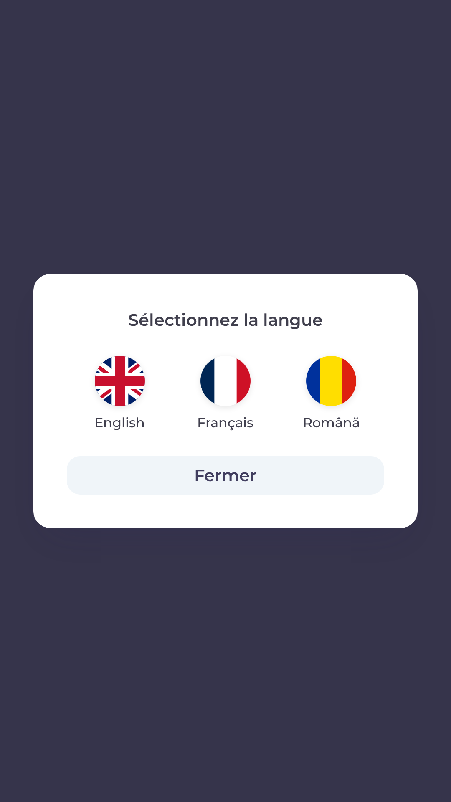
click at [324, 375] on img "button" at bounding box center [331, 381] width 50 height 50
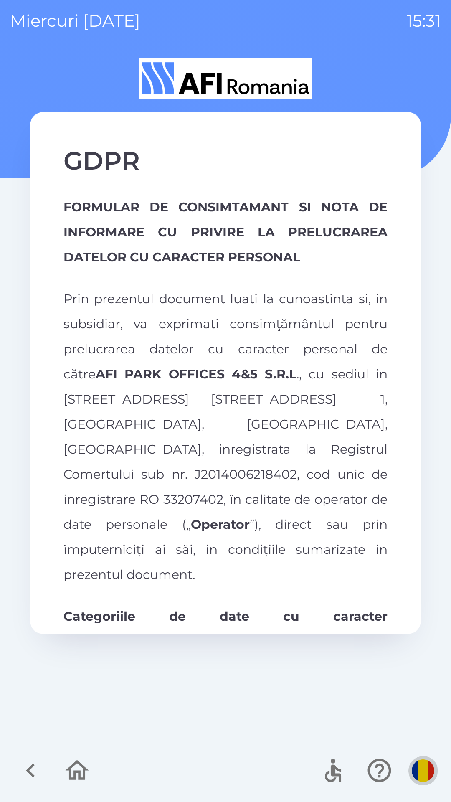
click at [415, 769] on img "button" at bounding box center [423, 770] width 23 height 23
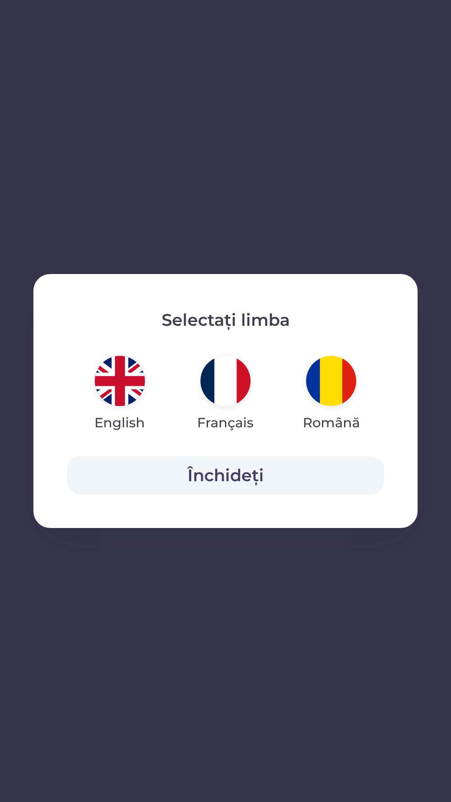
click at [227, 374] on img "button" at bounding box center [225, 381] width 50 height 50
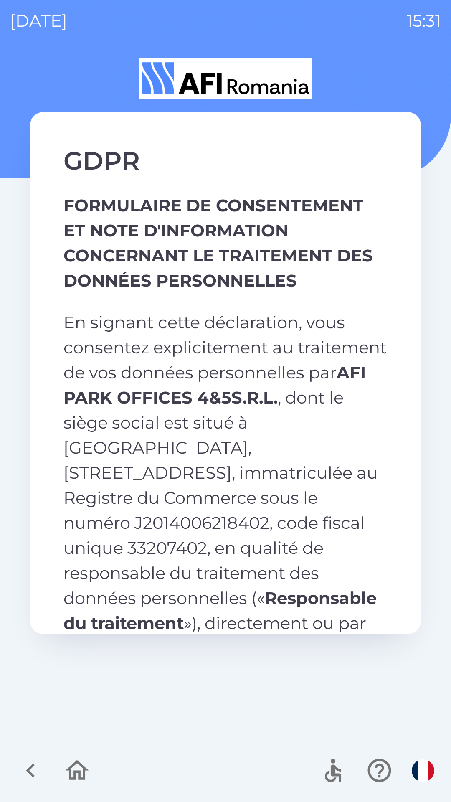
click at [416, 772] on img "button" at bounding box center [423, 770] width 23 height 23
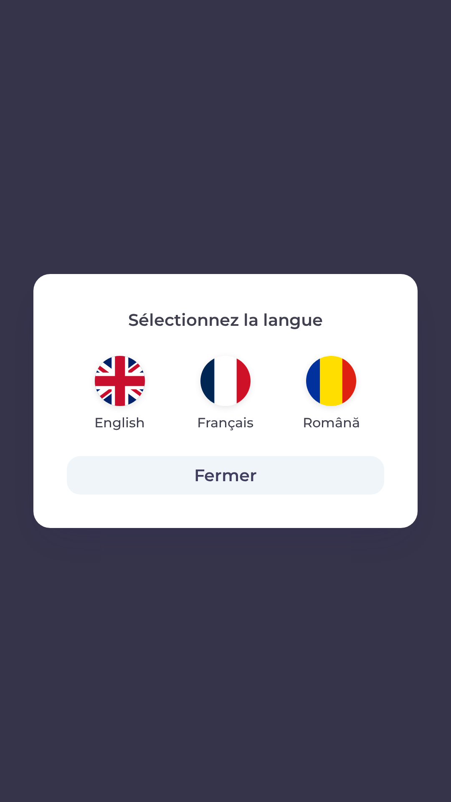
click at [119, 381] on img "button" at bounding box center [120, 381] width 50 height 50
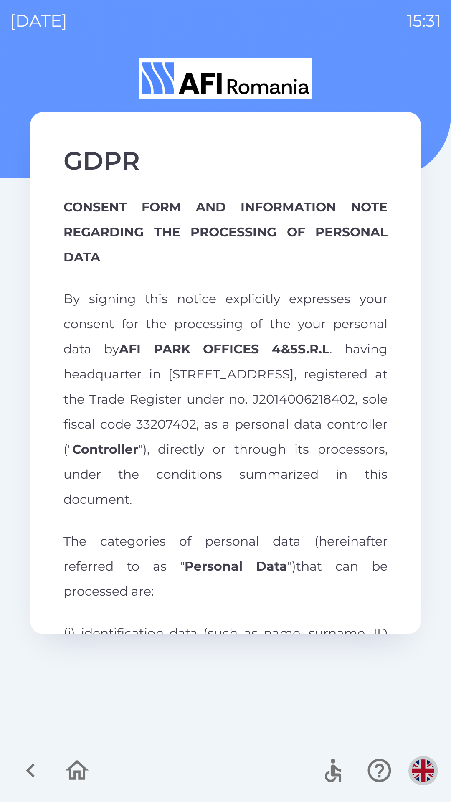
click at [423, 767] on img "button" at bounding box center [423, 770] width 23 height 23
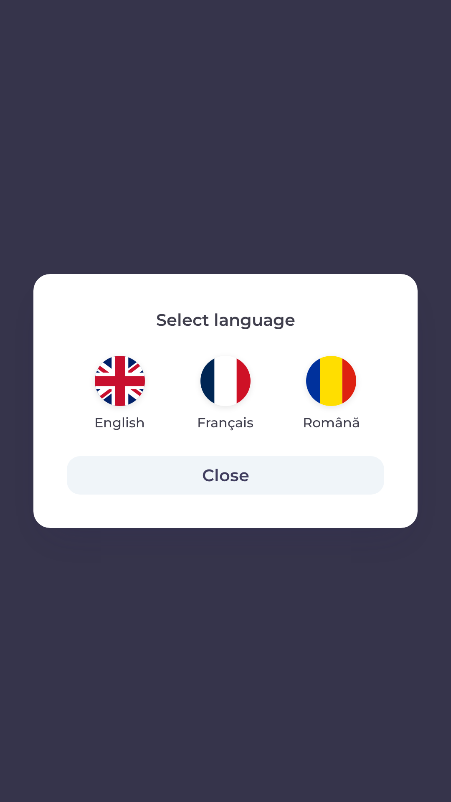
click at [330, 373] on img "button" at bounding box center [331, 381] width 50 height 50
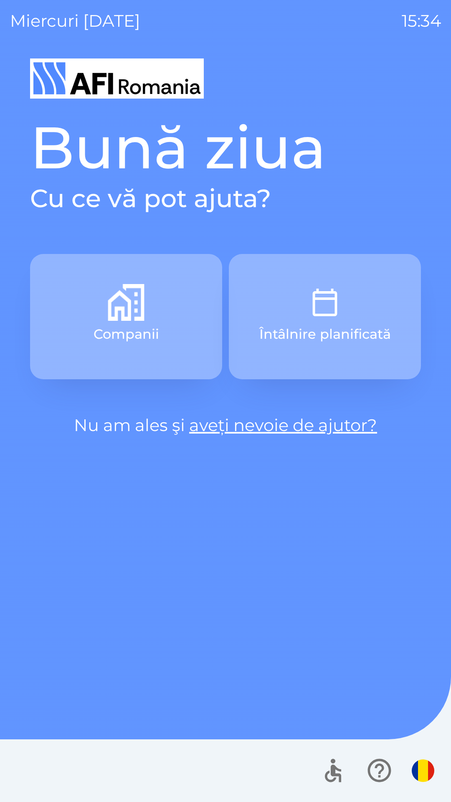
click at [349, 427] on link "aveți nevoie de ajutor?" at bounding box center [283, 425] width 188 height 20
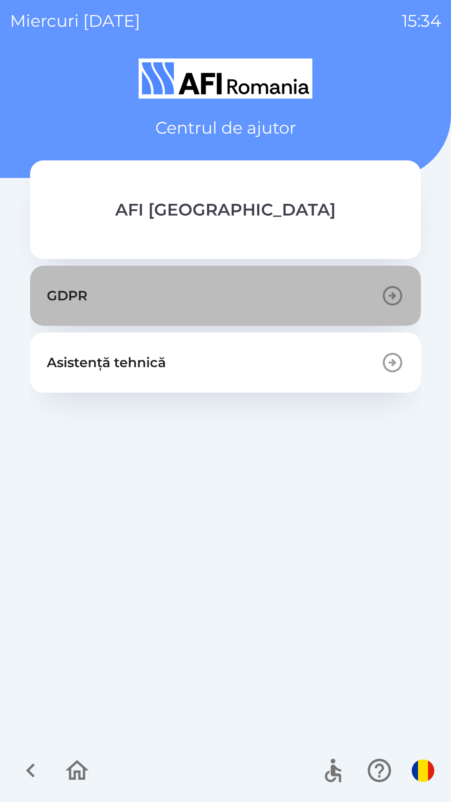
click at [261, 290] on button "GDPR" at bounding box center [225, 296] width 391 height 60
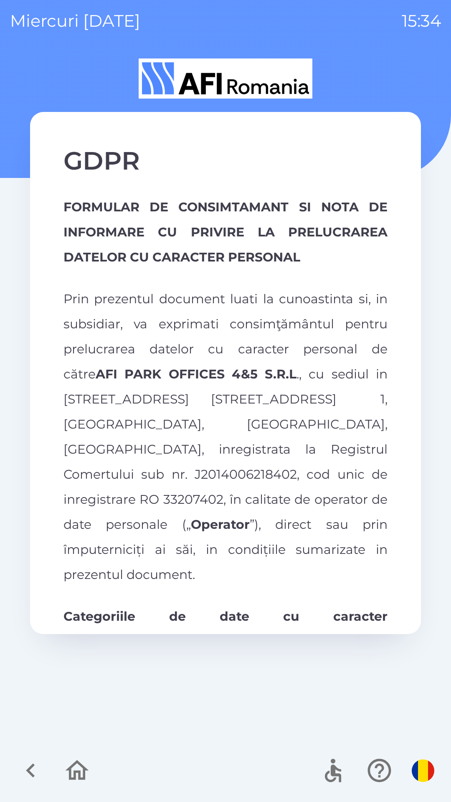
click at [421, 772] on img "button" at bounding box center [423, 770] width 23 height 23
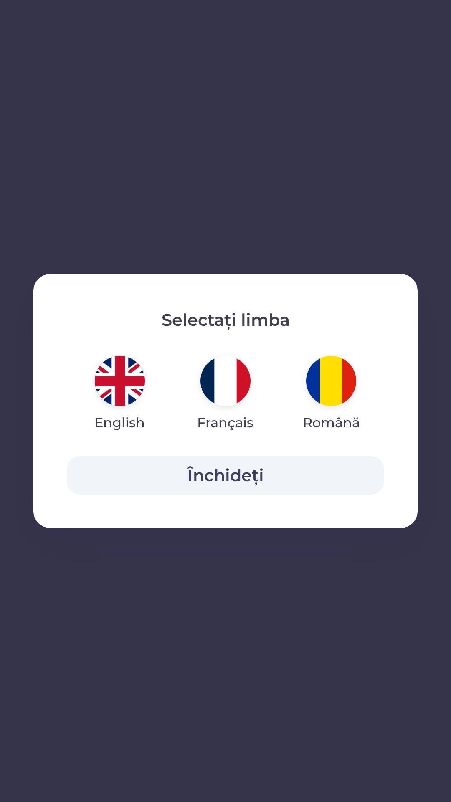
click at [234, 386] on img "button" at bounding box center [225, 381] width 50 height 50
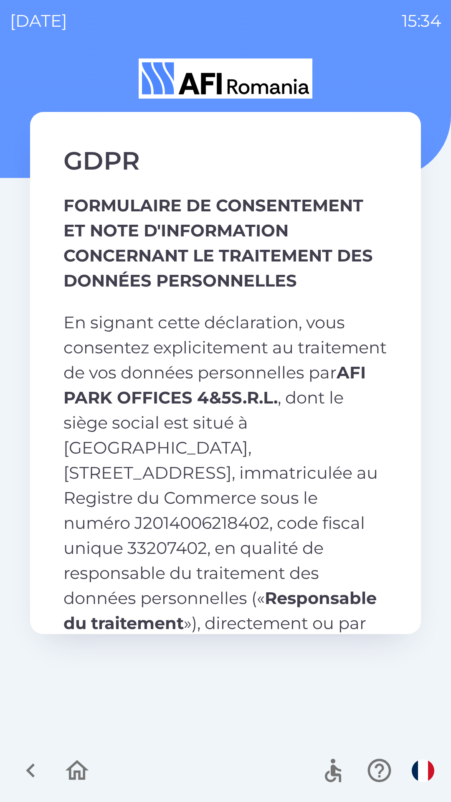
click at [420, 769] on img "button" at bounding box center [423, 770] width 23 height 23
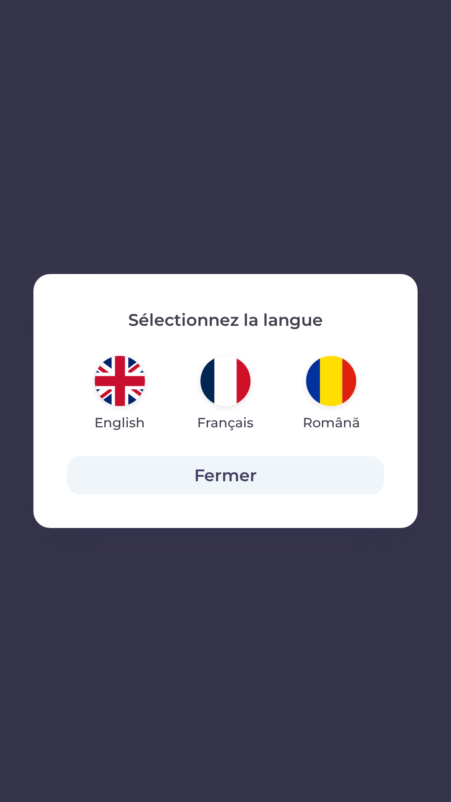
click at [119, 374] on img "button" at bounding box center [120, 381] width 50 height 50
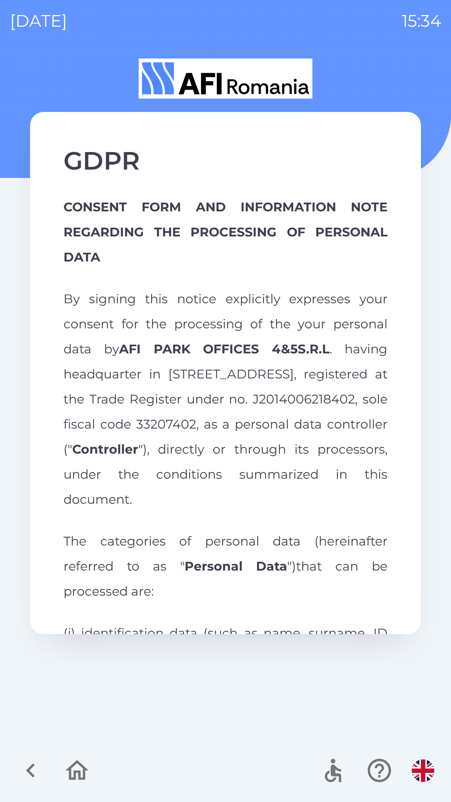
click at [414, 767] on img "button" at bounding box center [423, 770] width 23 height 23
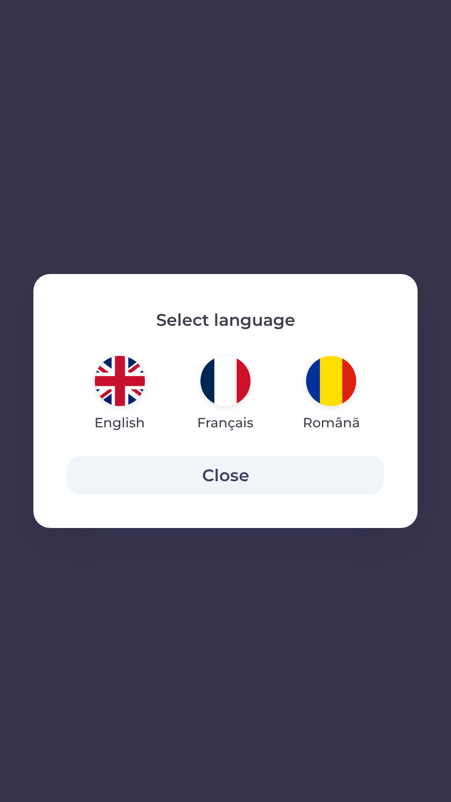
click at [227, 373] on img "button" at bounding box center [225, 381] width 50 height 50
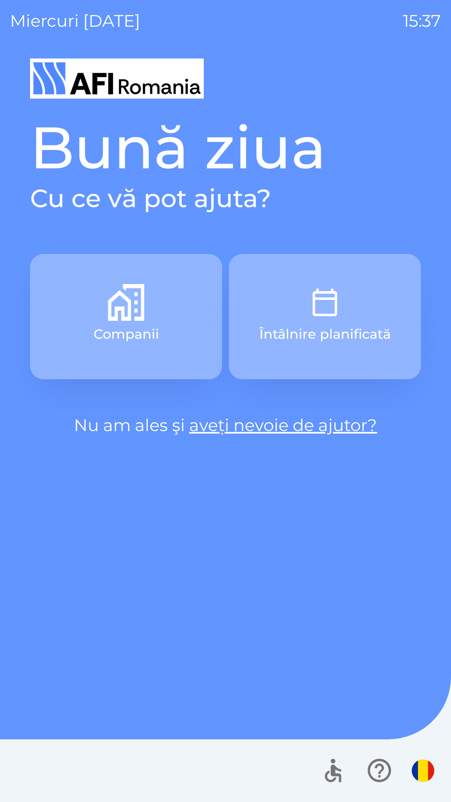
click at [354, 433] on link "aveți nevoie de ajutor?" at bounding box center [283, 425] width 188 height 20
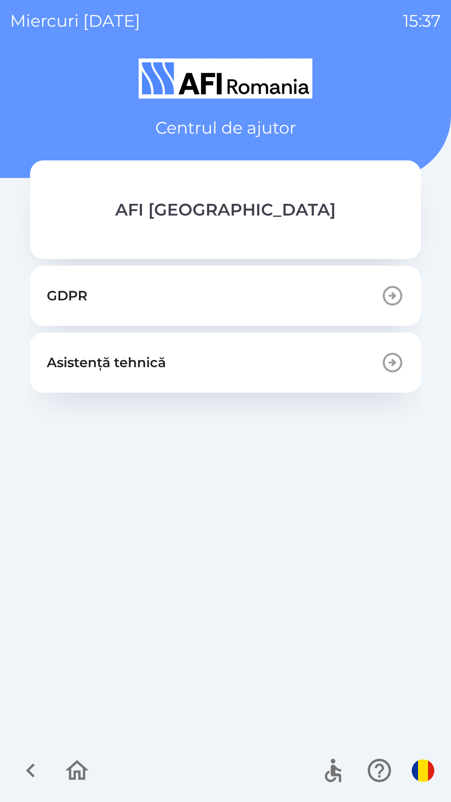
click at [259, 288] on button "GDPR" at bounding box center [225, 296] width 391 height 60
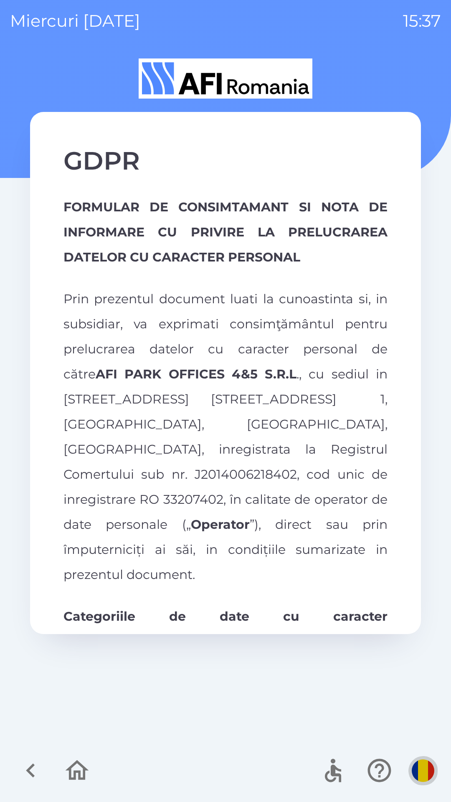
click at [421, 764] on img "button" at bounding box center [423, 770] width 23 height 23
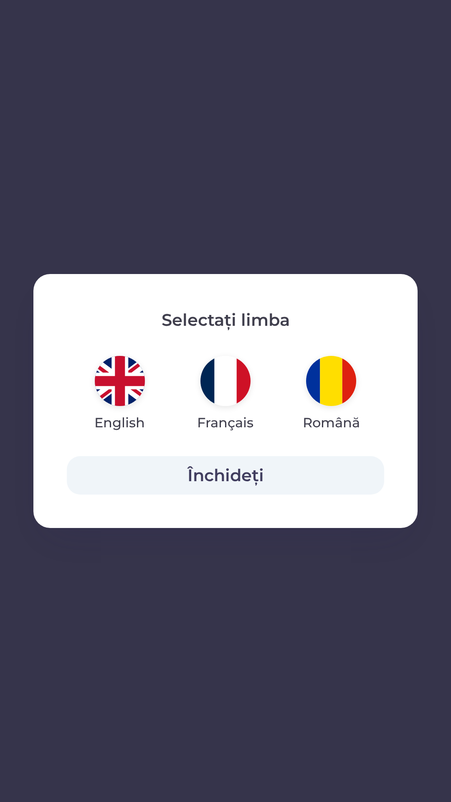
click at [230, 381] on img "button" at bounding box center [225, 381] width 50 height 50
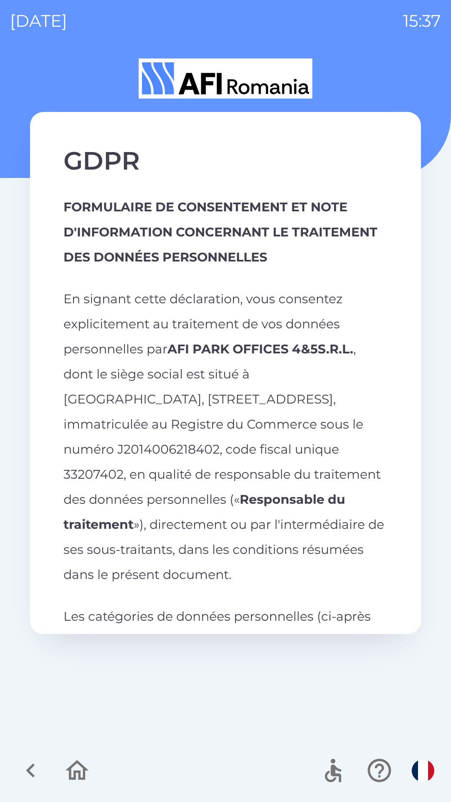
click at [421, 773] on img "button" at bounding box center [423, 770] width 23 height 23
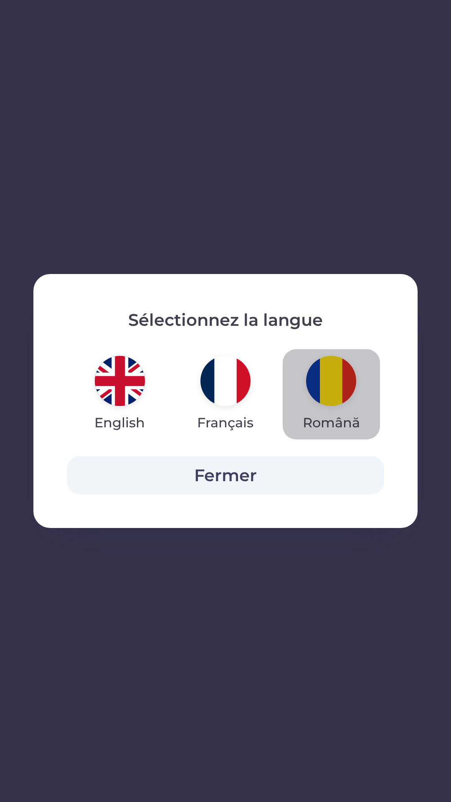
click at [327, 374] on img "button" at bounding box center [331, 381] width 50 height 50
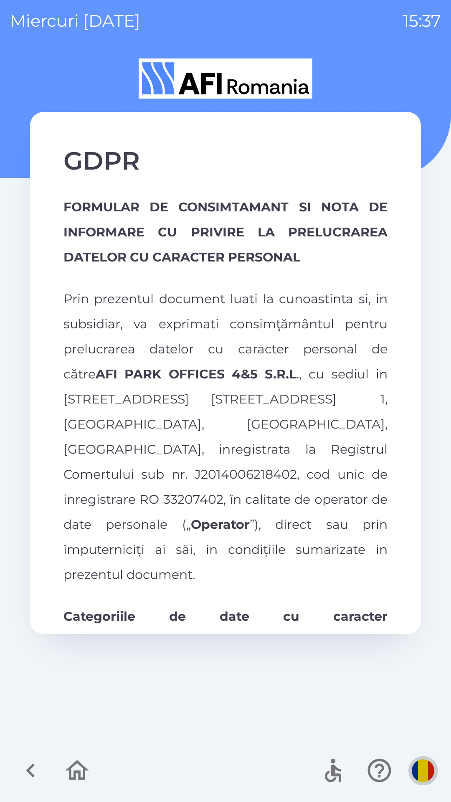
click at [431, 764] on img "button" at bounding box center [423, 770] width 23 height 23
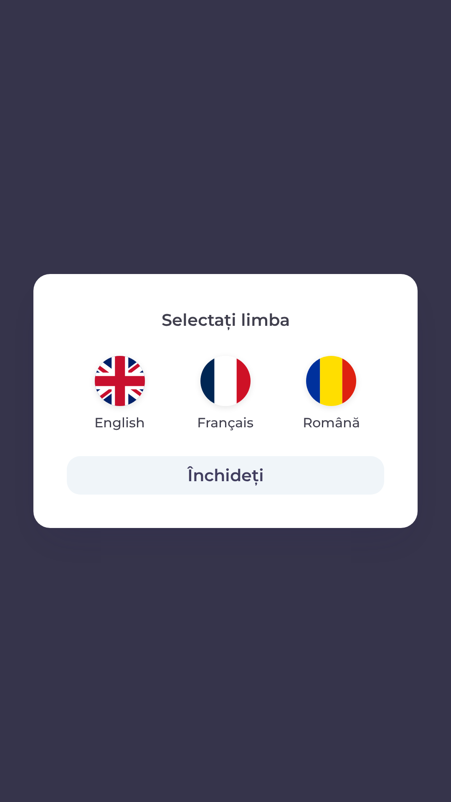
click at [120, 385] on img "button" at bounding box center [120, 381] width 50 height 50
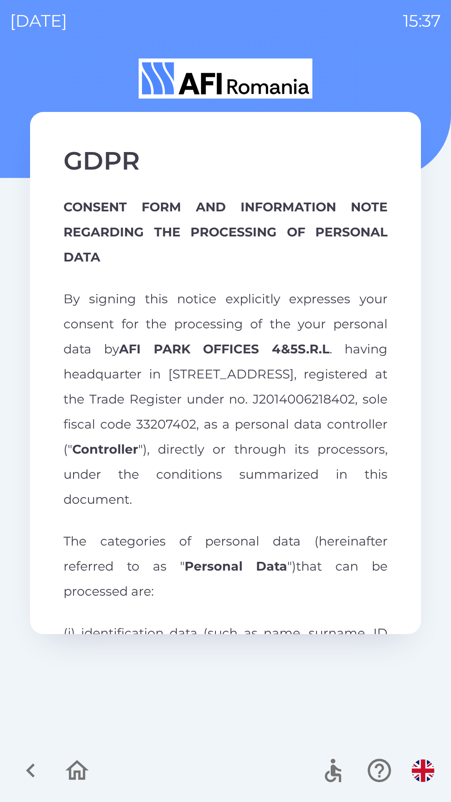
click at [415, 761] on button "button" at bounding box center [422, 770] width 29 height 29
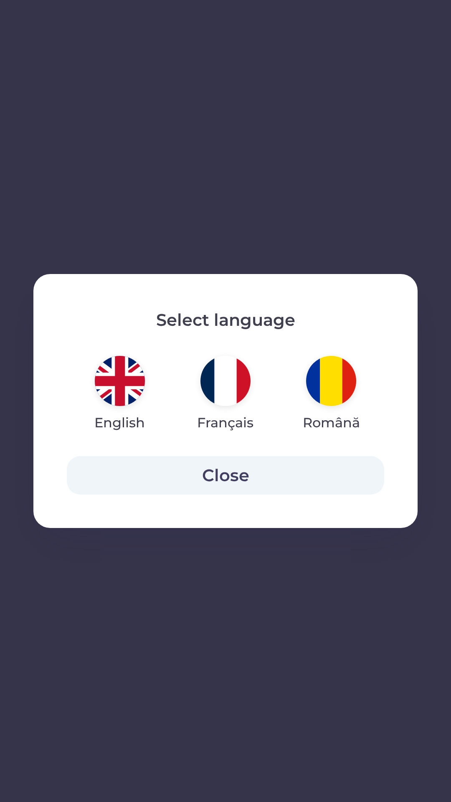
click at [221, 391] on img "button" at bounding box center [225, 381] width 50 height 50
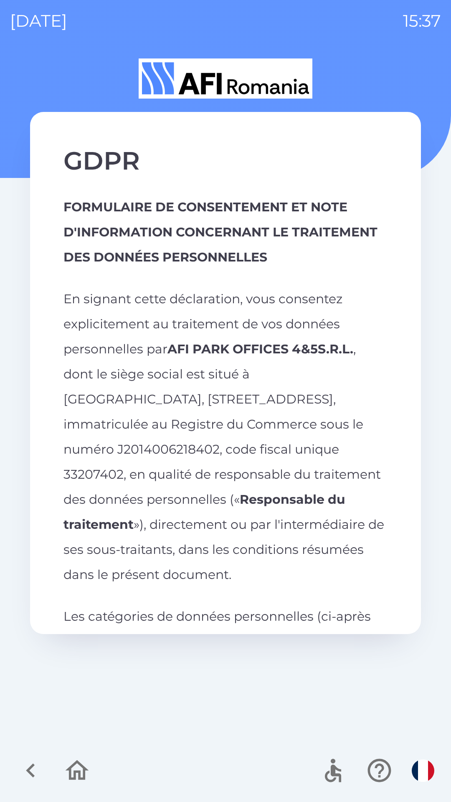
click at [423, 760] on img "button" at bounding box center [423, 770] width 23 height 23
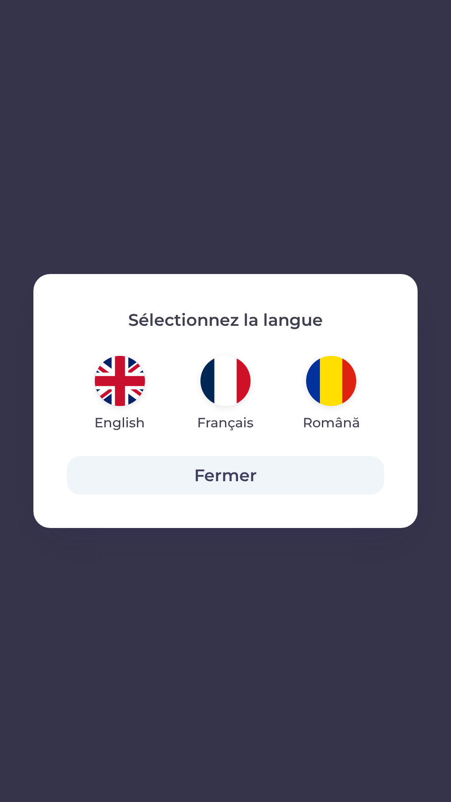
click at [109, 367] on img "button" at bounding box center [120, 381] width 50 height 50
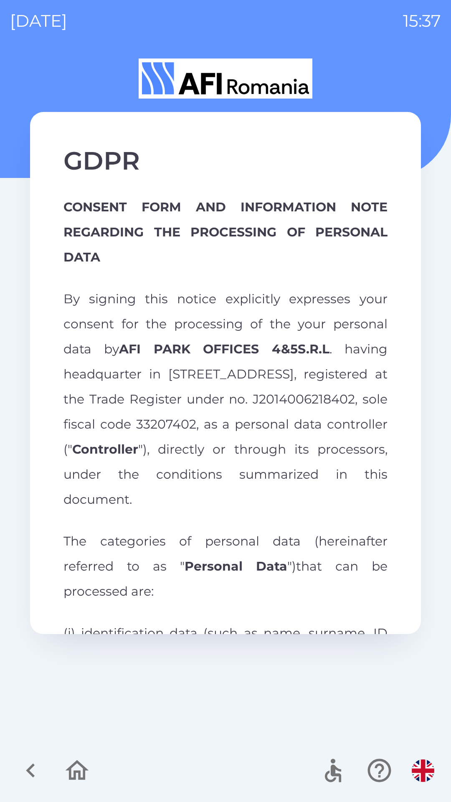
click at [416, 778] on img "button" at bounding box center [423, 770] width 23 height 23
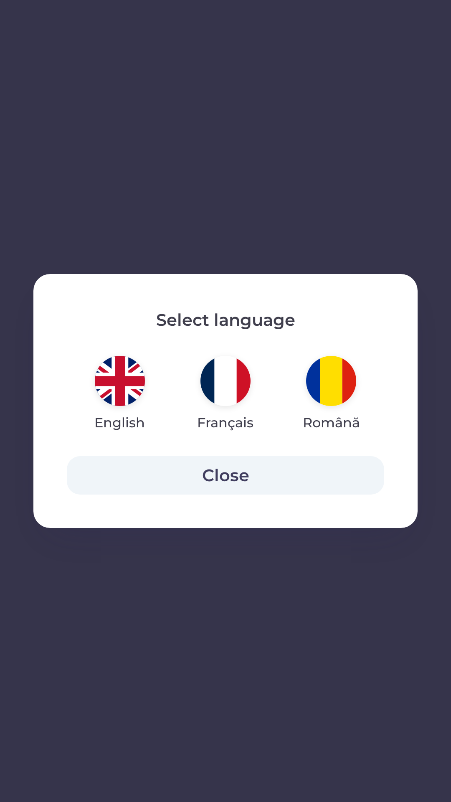
click at [353, 373] on img "button" at bounding box center [331, 381] width 50 height 50
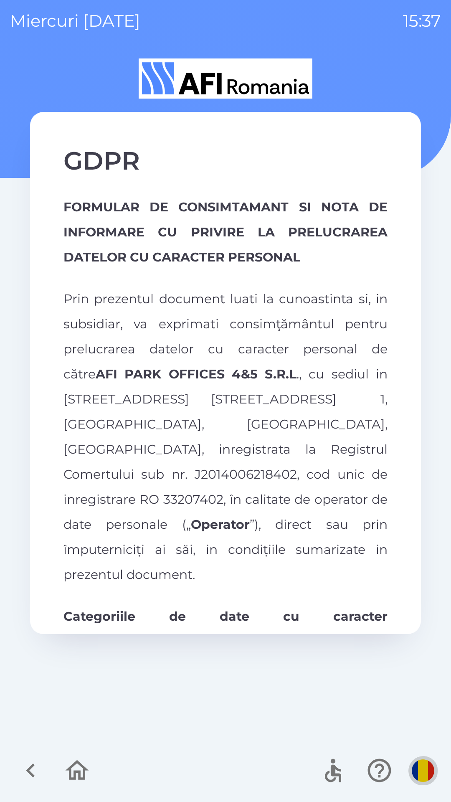
click at [422, 766] on img "button" at bounding box center [423, 770] width 23 height 23
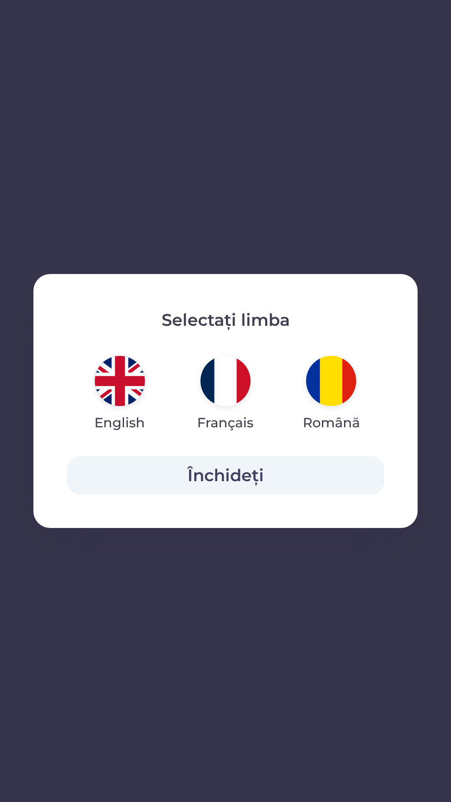
click at [229, 382] on img "button" at bounding box center [225, 381] width 50 height 50
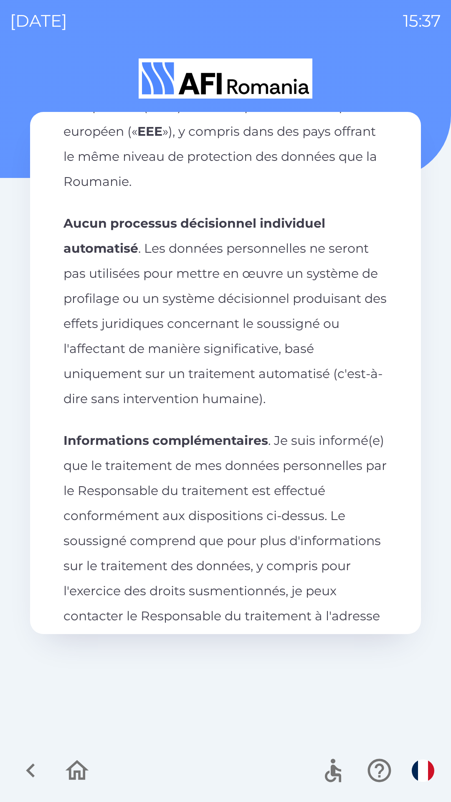
scroll to position [3852, 0]
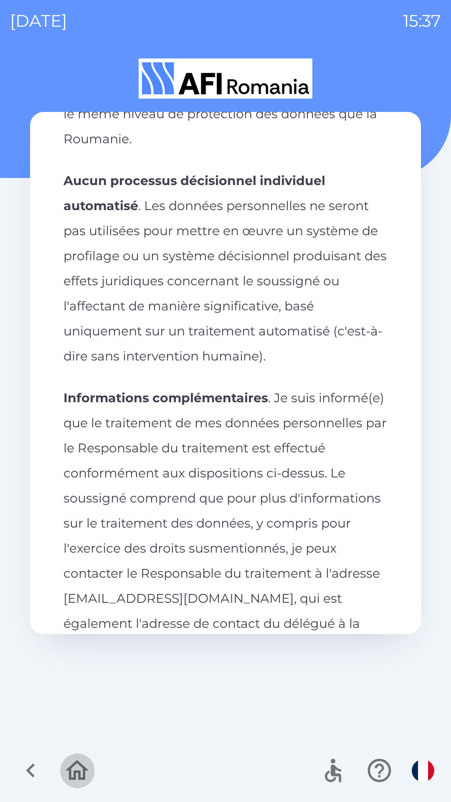
click at [72, 764] on icon "button" at bounding box center [77, 770] width 28 height 28
